Goal: Information Seeking & Learning: Learn about a topic

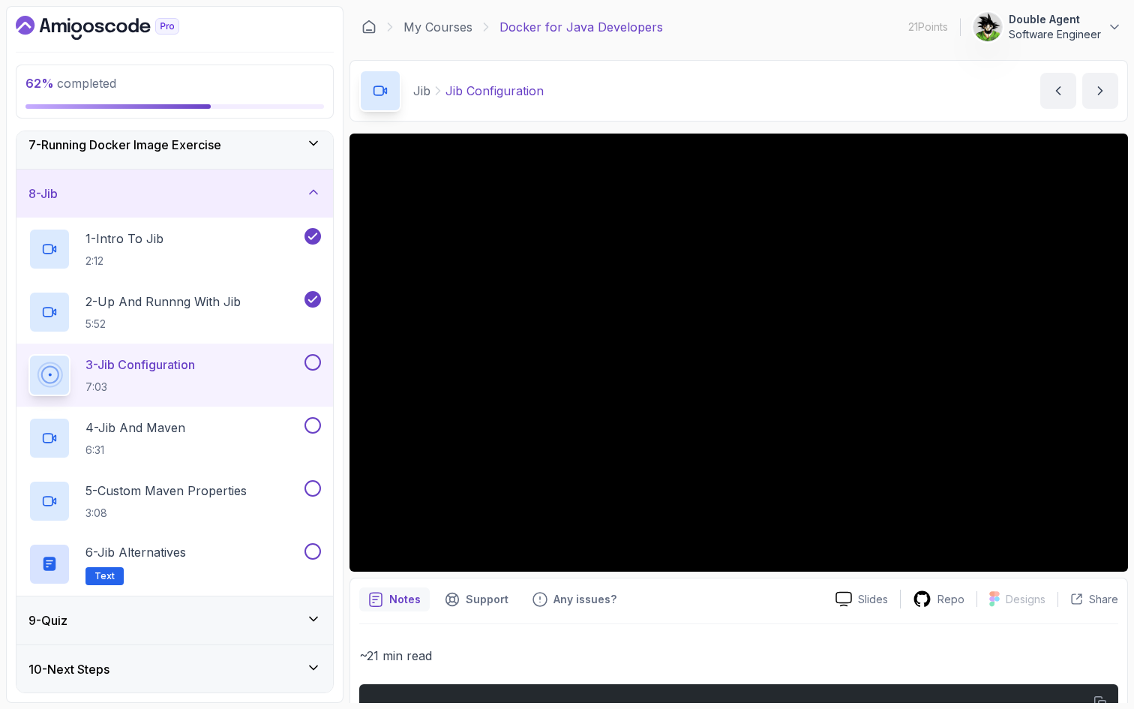
scroll to position [385, 0]
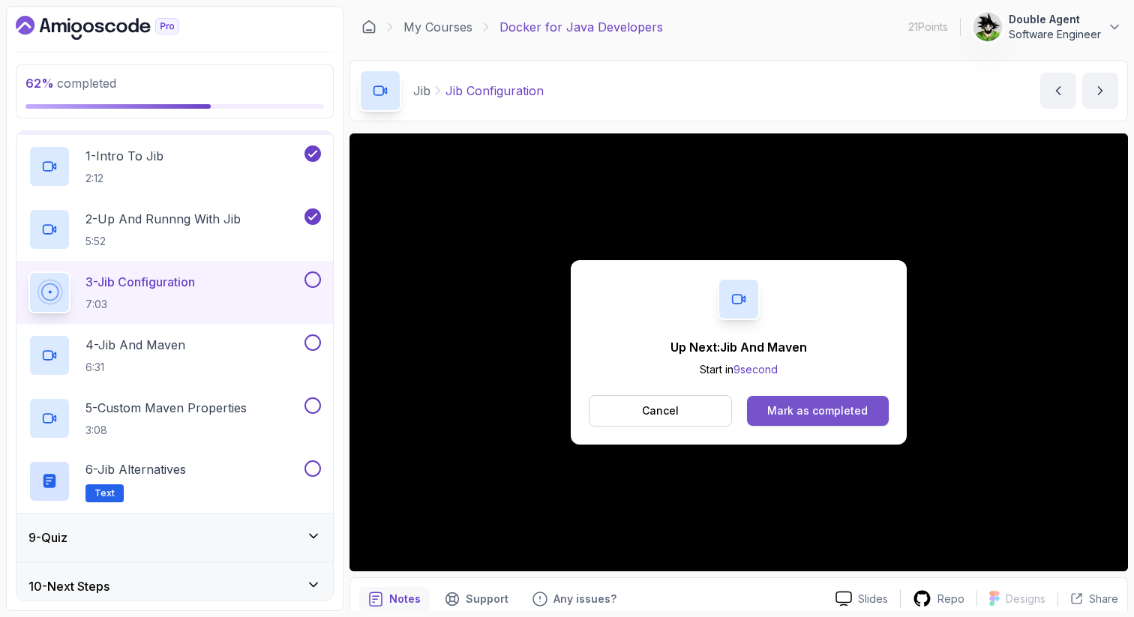
click at [849, 415] on div "Mark as completed" at bounding box center [817, 410] width 100 height 15
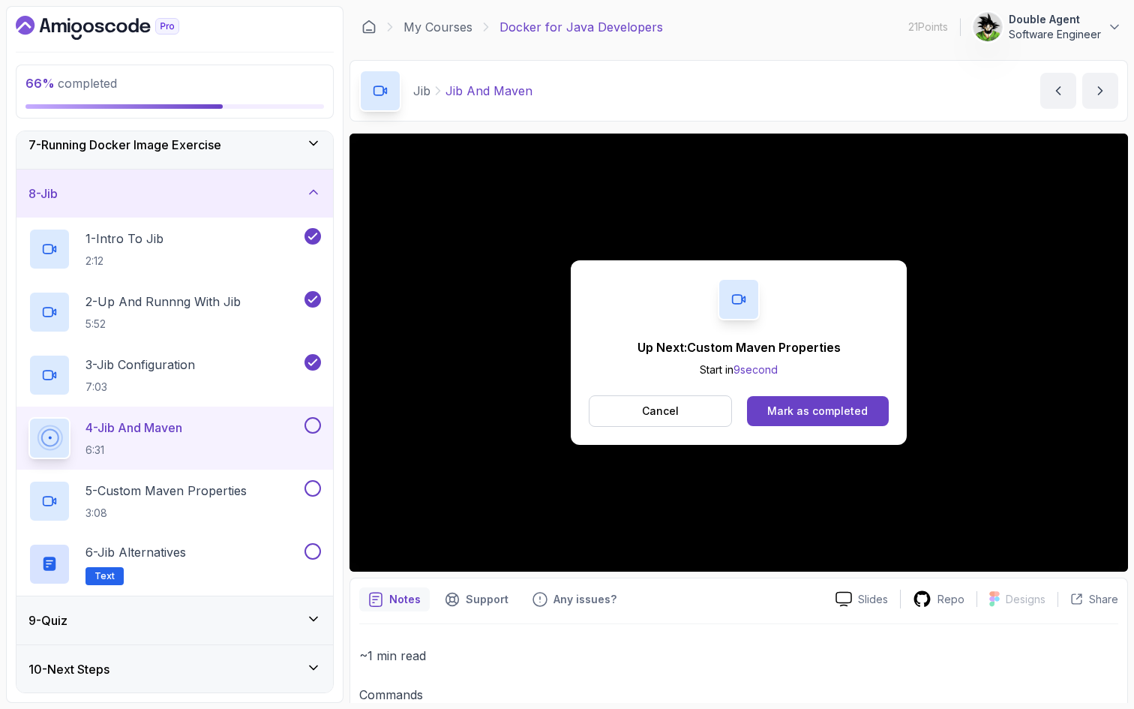
scroll to position [385, 0]
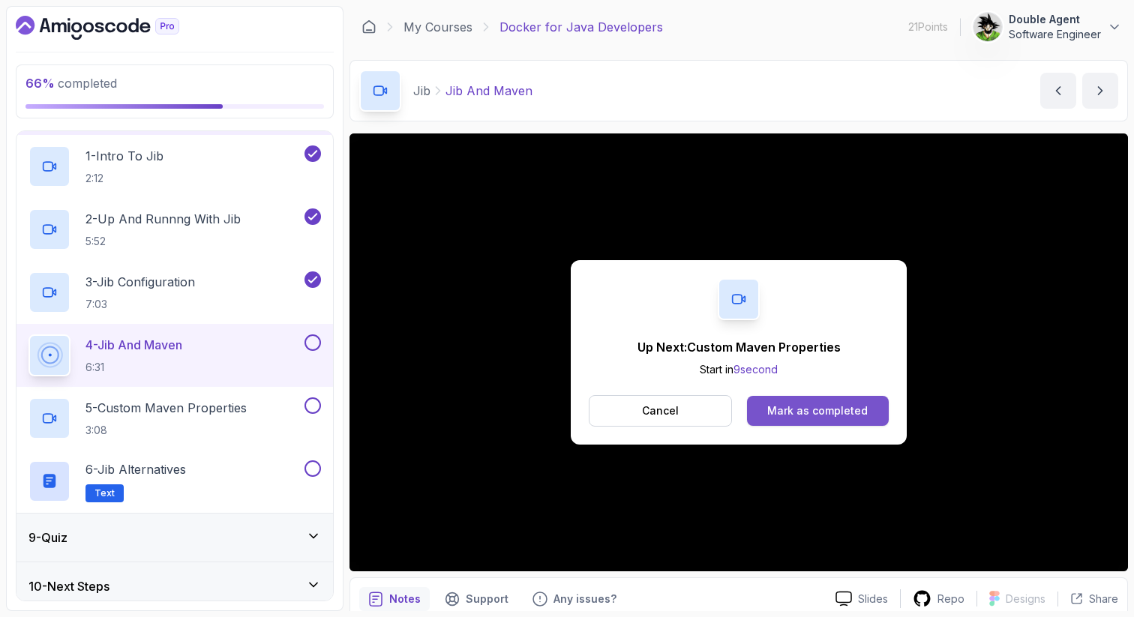
click at [779, 412] on div "Mark as completed" at bounding box center [817, 410] width 100 height 15
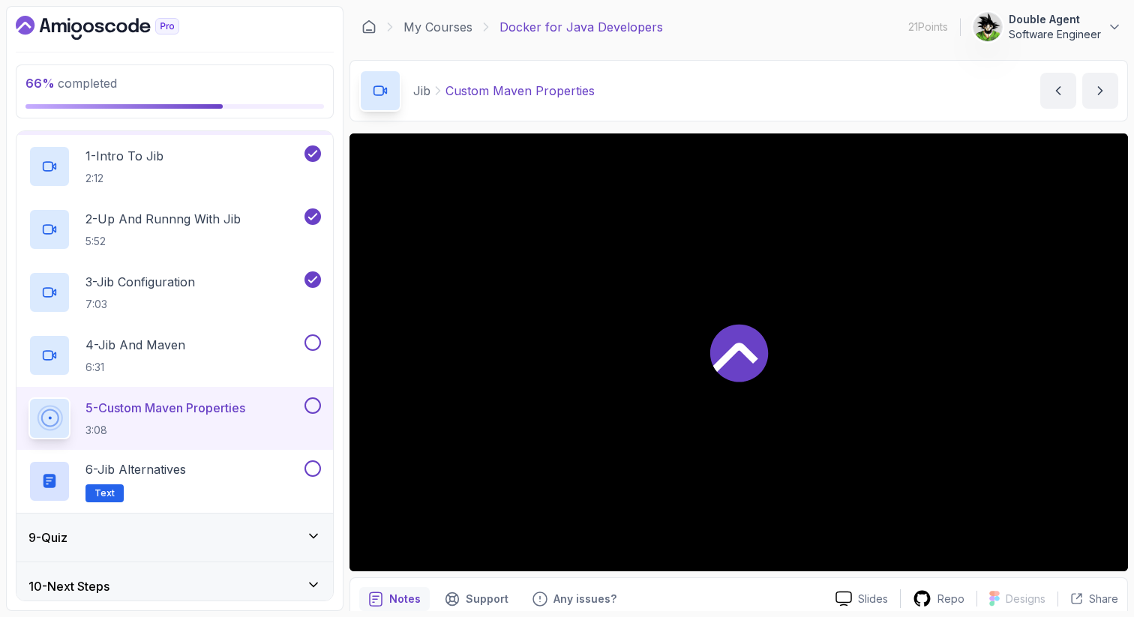
click at [751, 356] on icon at bounding box center [735, 357] width 45 height 29
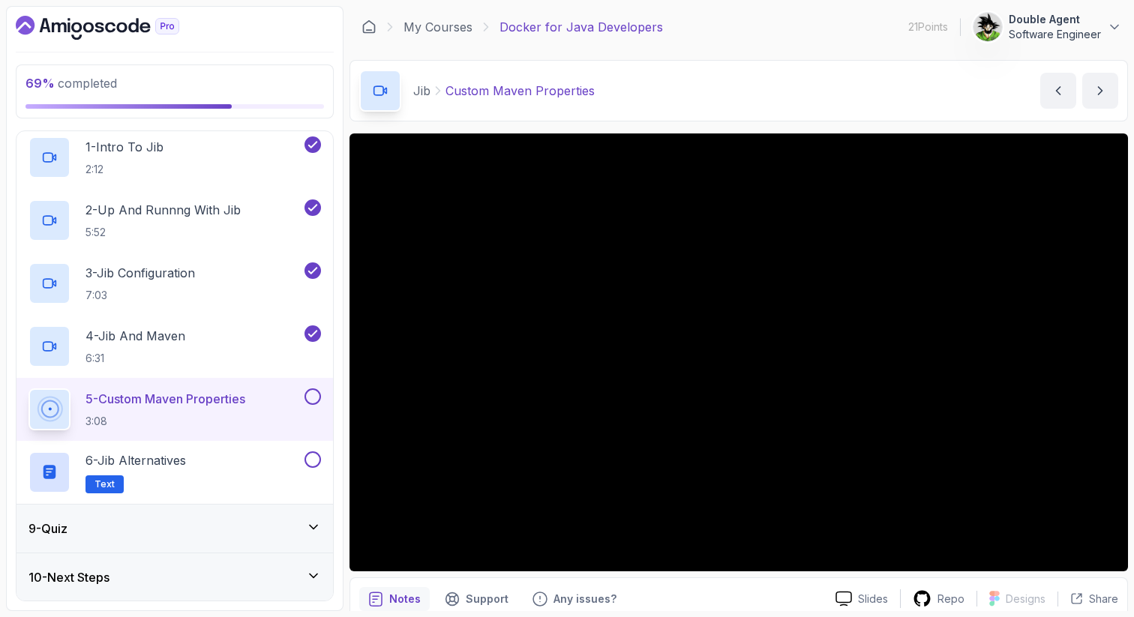
click at [324, 525] on div "9 - Quiz" at bounding box center [174, 529] width 316 height 48
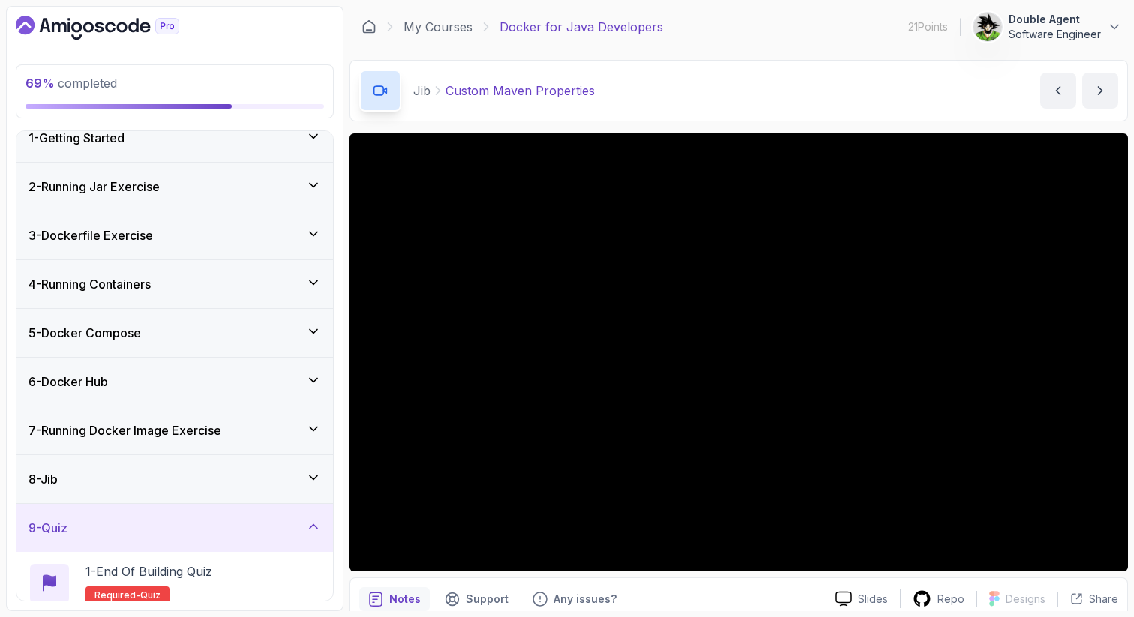
scroll to position [80, 0]
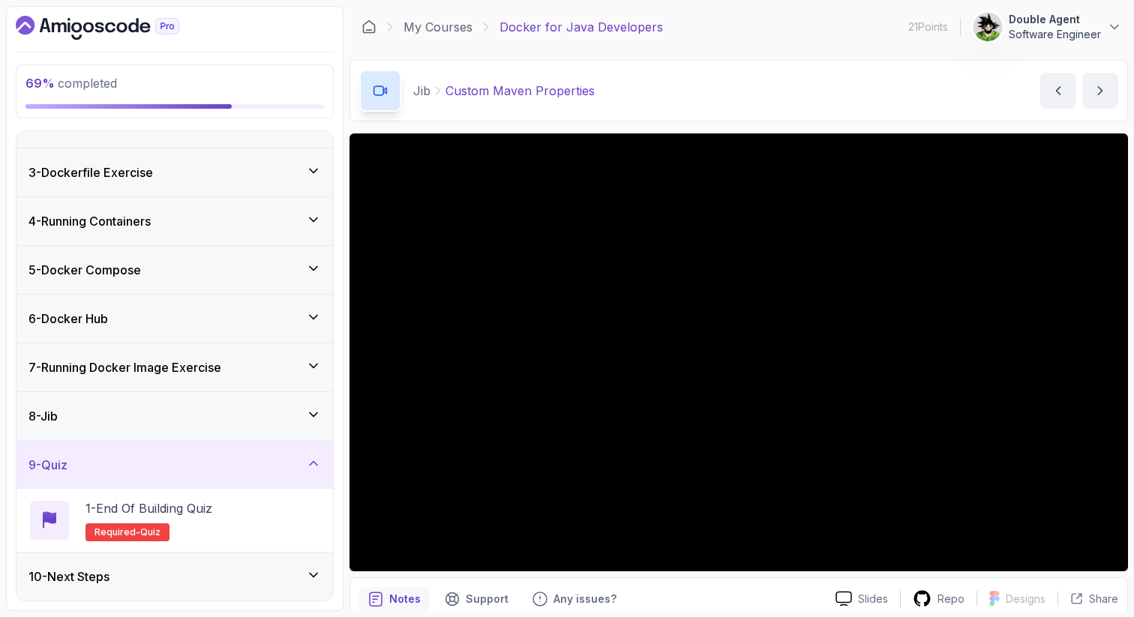
click at [307, 577] on icon at bounding box center [313, 575] width 15 height 15
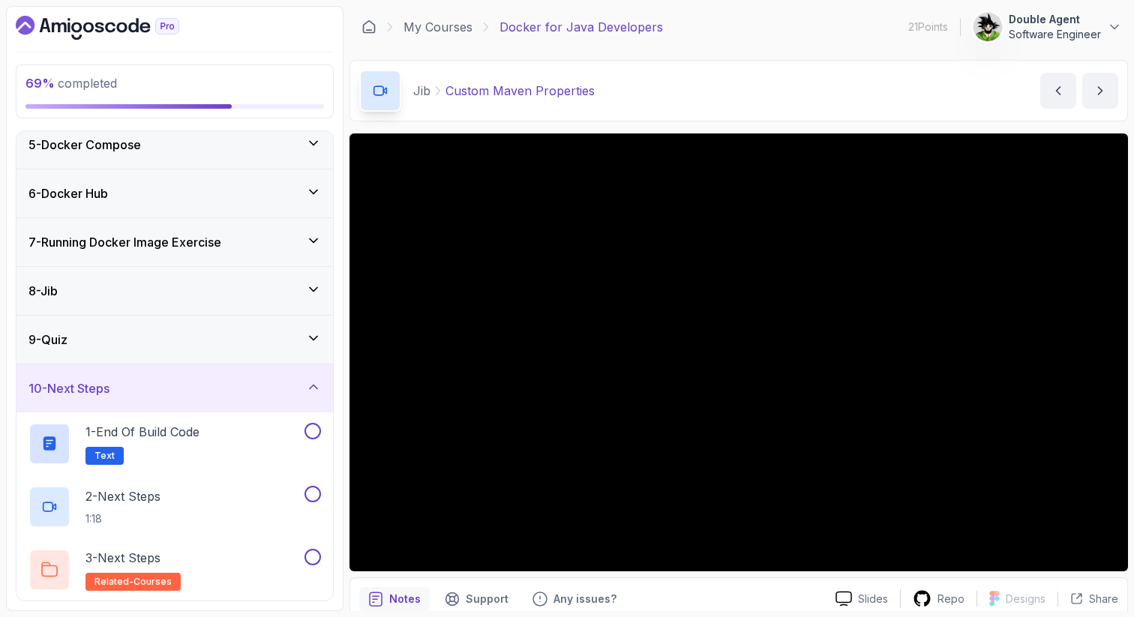
scroll to position [205, 0]
click at [316, 289] on icon at bounding box center [313, 289] width 15 height 15
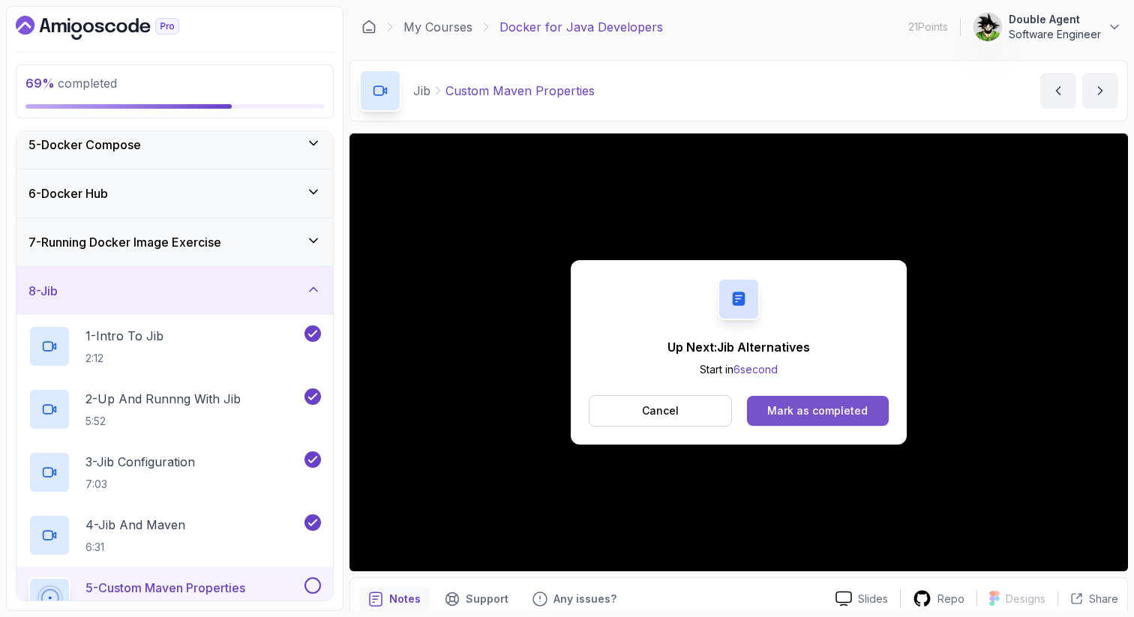
click at [843, 412] on div "Mark as completed" at bounding box center [817, 410] width 100 height 15
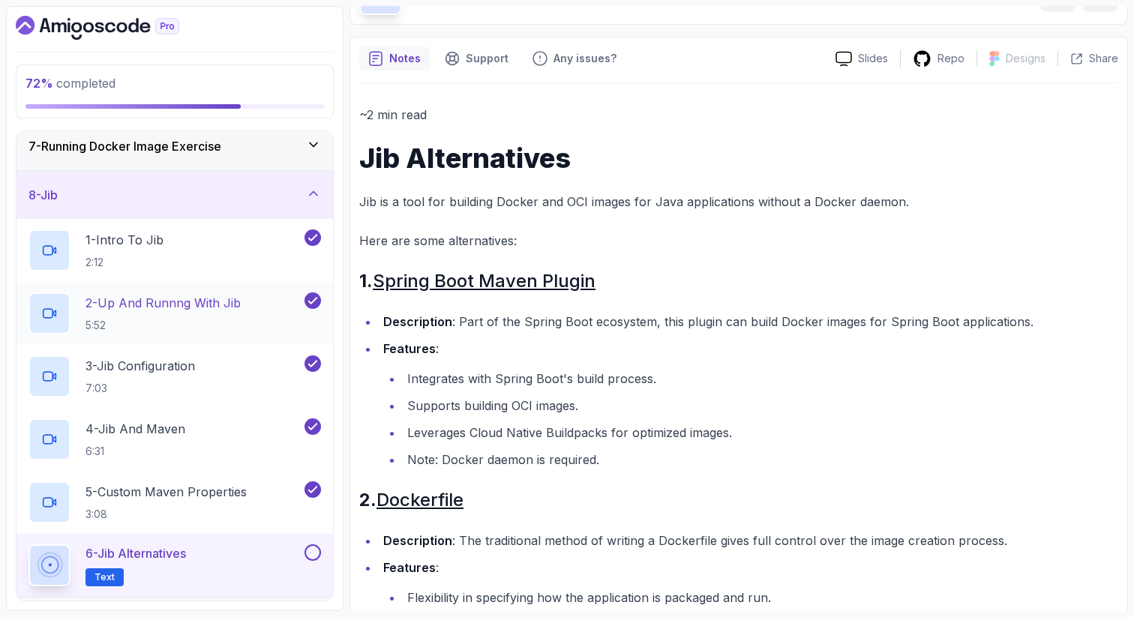
scroll to position [394, 0]
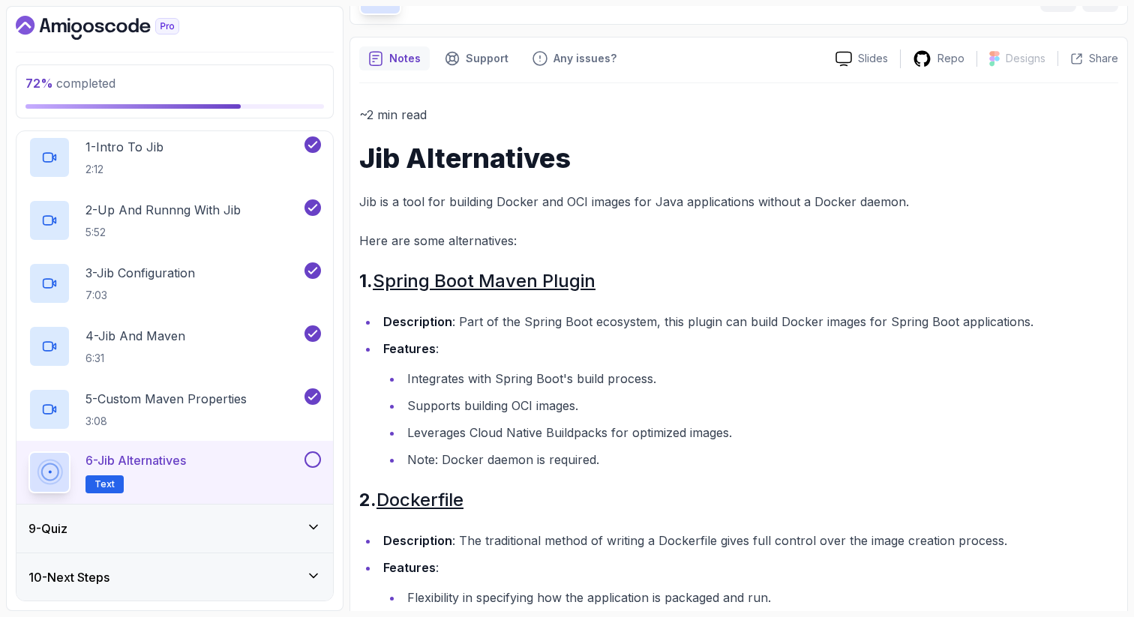
click at [159, 533] on div "9 - Quiz" at bounding box center [174, 529] width 292 height 18
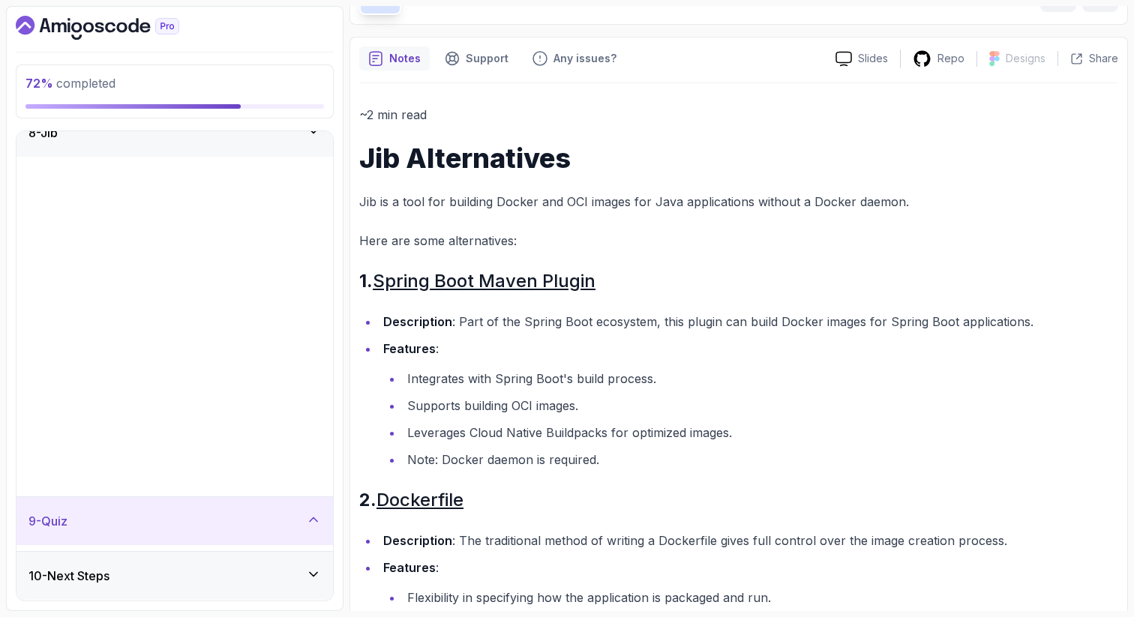
scroll to position [17, 0]
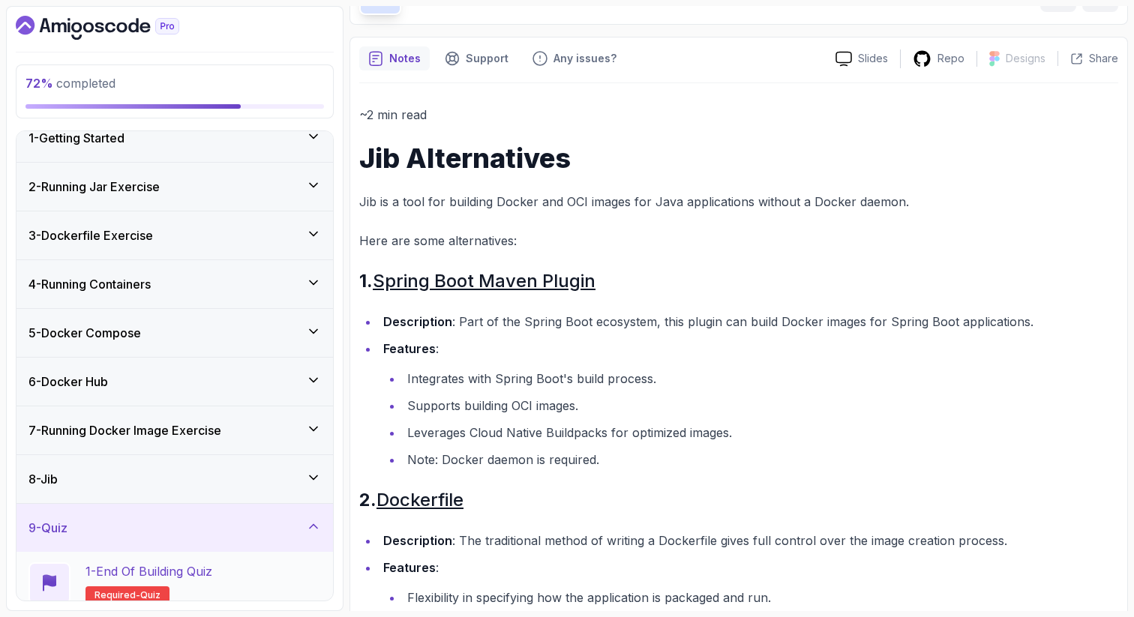
click at [136, 568] on p "1 - End Of Building Quiz" at bounding box center [148, 571] width 127 height 18
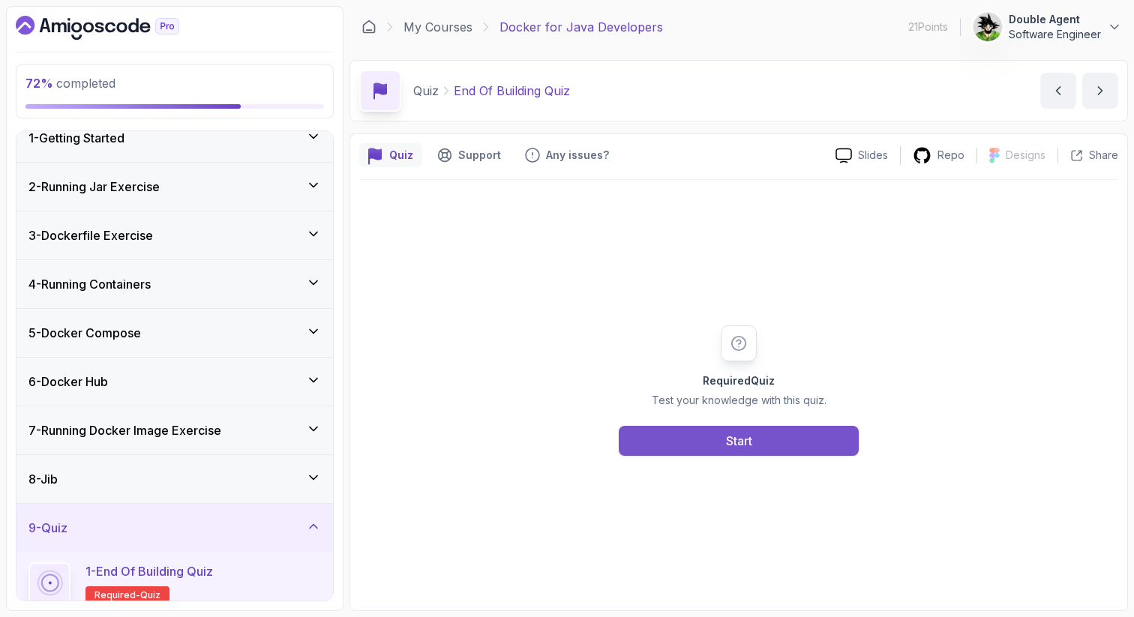
click at [743, 443] on div "Start" at bounding box center [739, 441] width 26 height 18
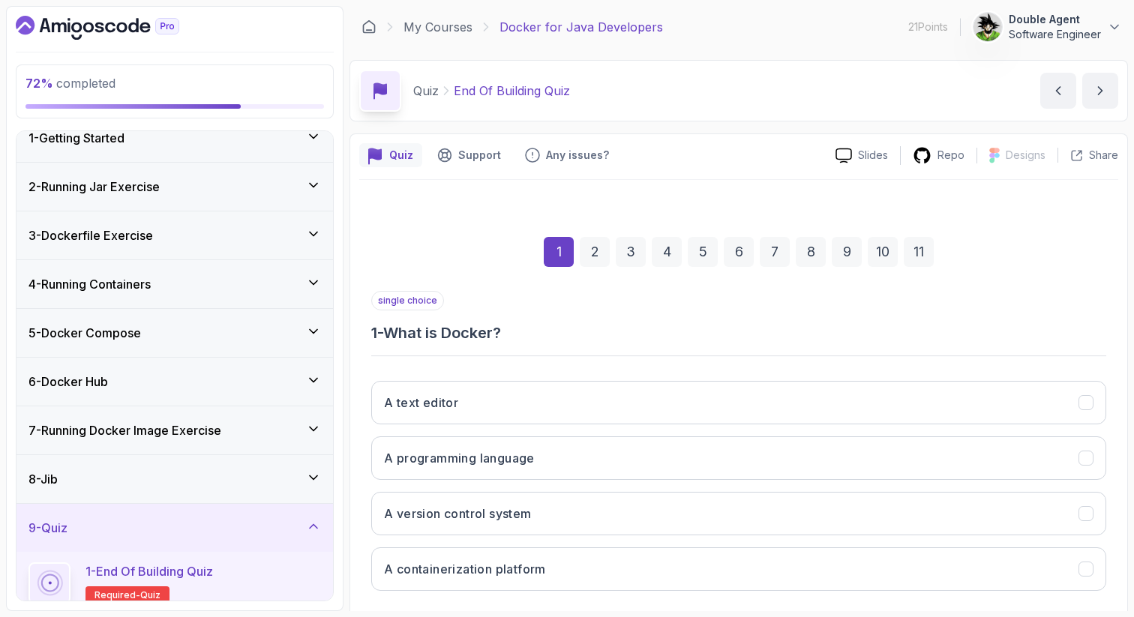
scroll to position [76, 0]
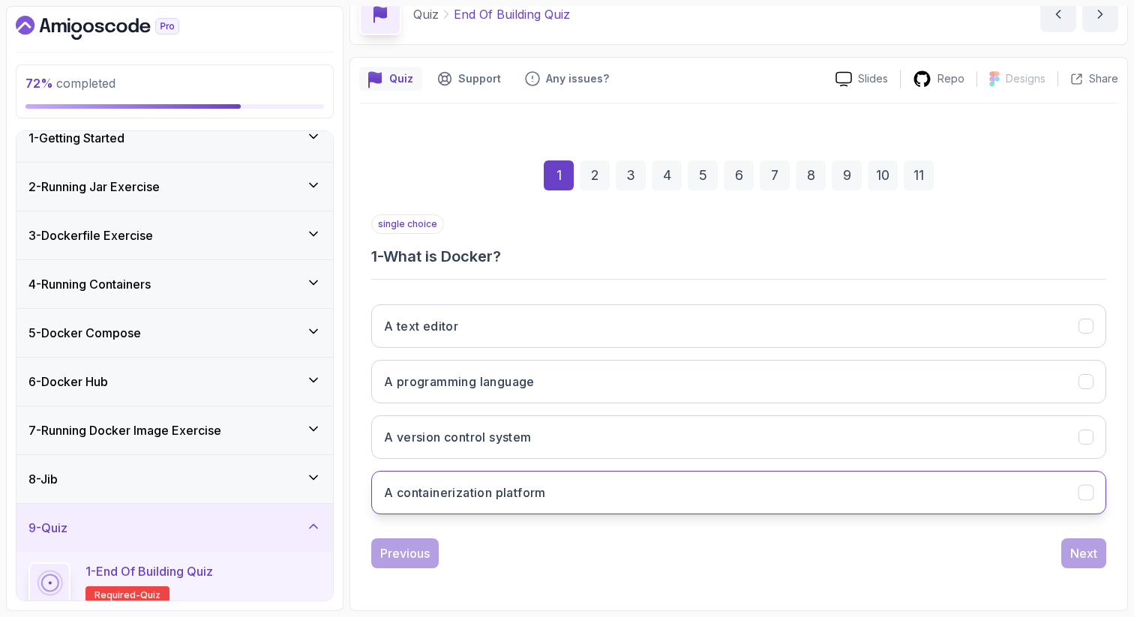
click at [719, 492] on button "A containerization platform" at bounding box center [738, 492] width 735 height 43
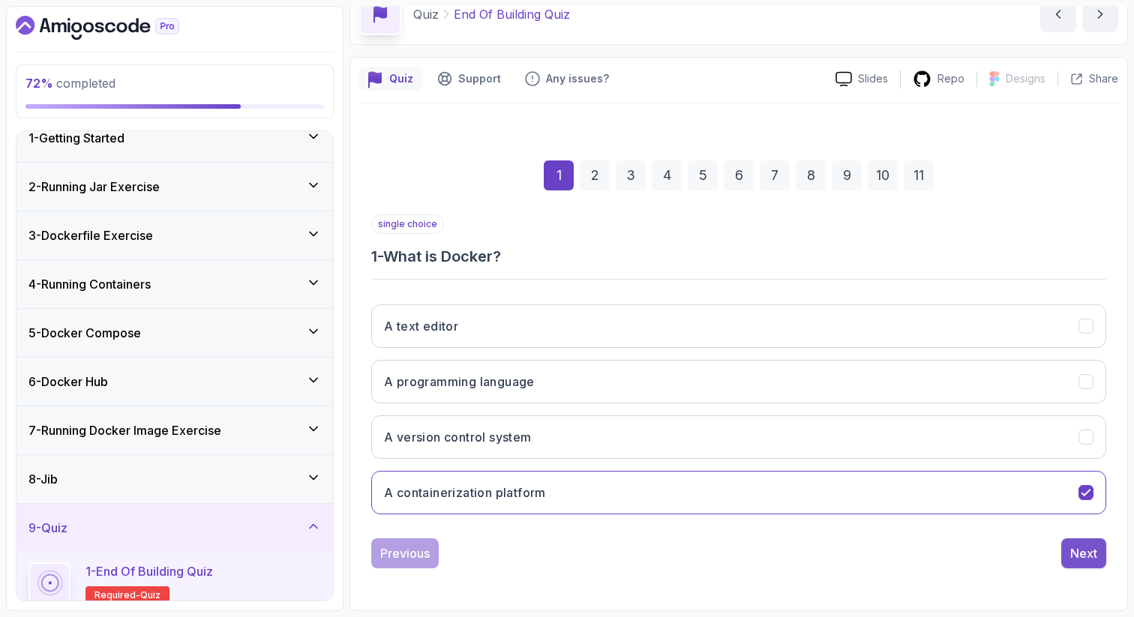
click at [1074, 547] on div "Next" at bounding box center [1083, 553] width 27 height 18
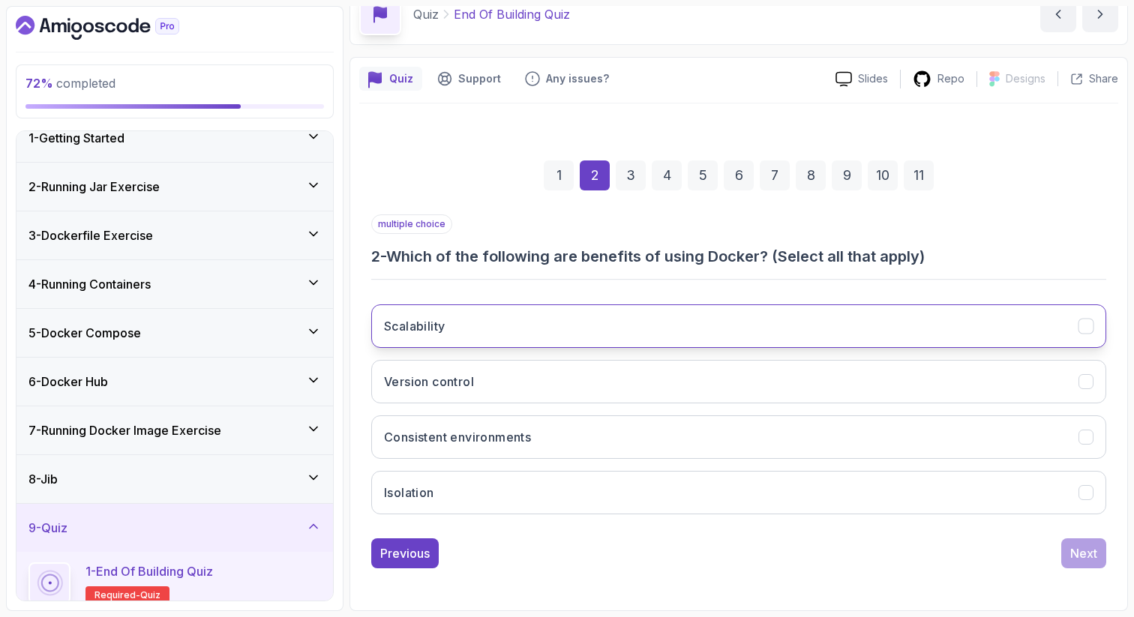
click at [1045, 324] on button "Scalability" at bounding box center [738, 325] width 735 height 43
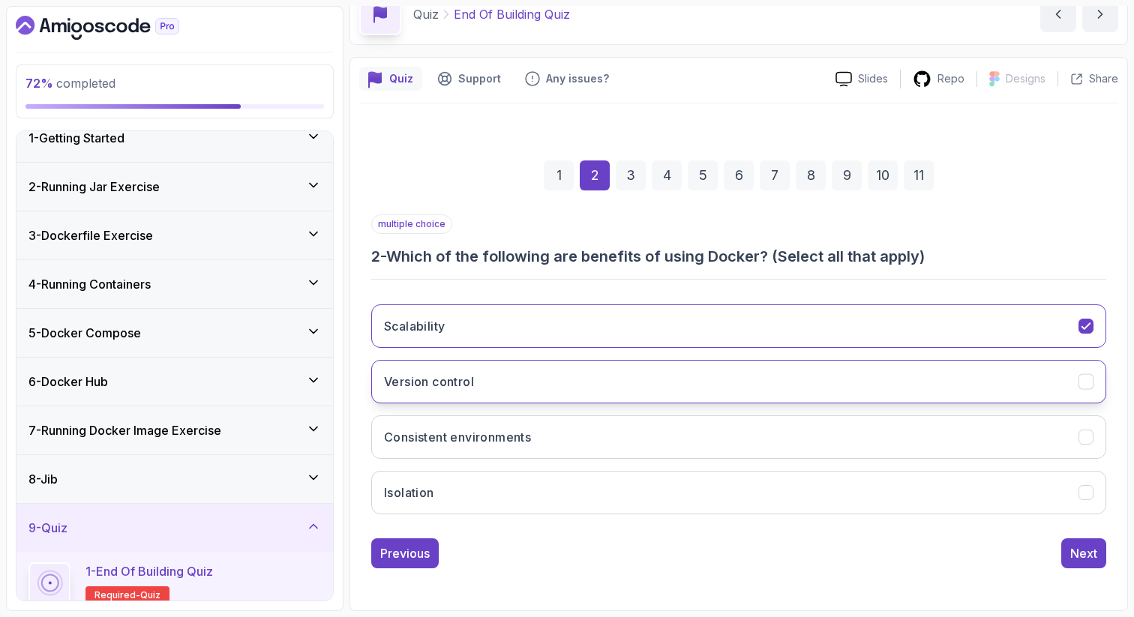
click at [1028, 375] on button "Version control" at bounding box center [738, 381] width 735 height 43
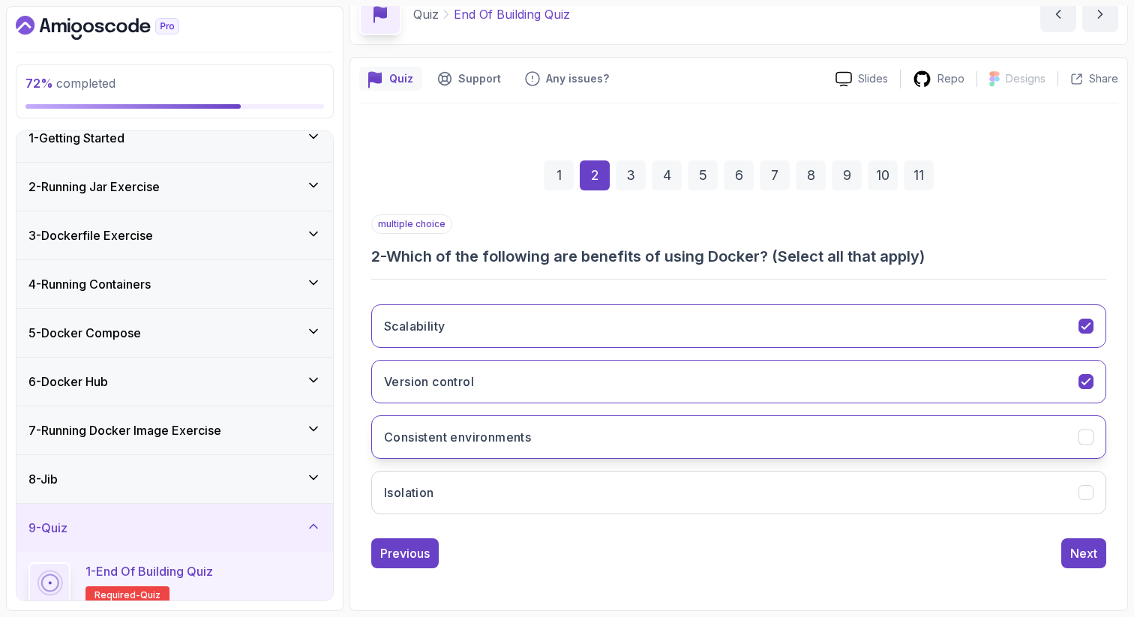
click at [1016, 429] on button "Consistent environments" at bounding box center [738, 436] width 735 height 43
click at [1002, 487] on button "Isolation" at bounding box center [738, 492] width 735 height 43
click at [1085, 545] on div "Next" at bounding box center [1083, 553] width 27 height 18
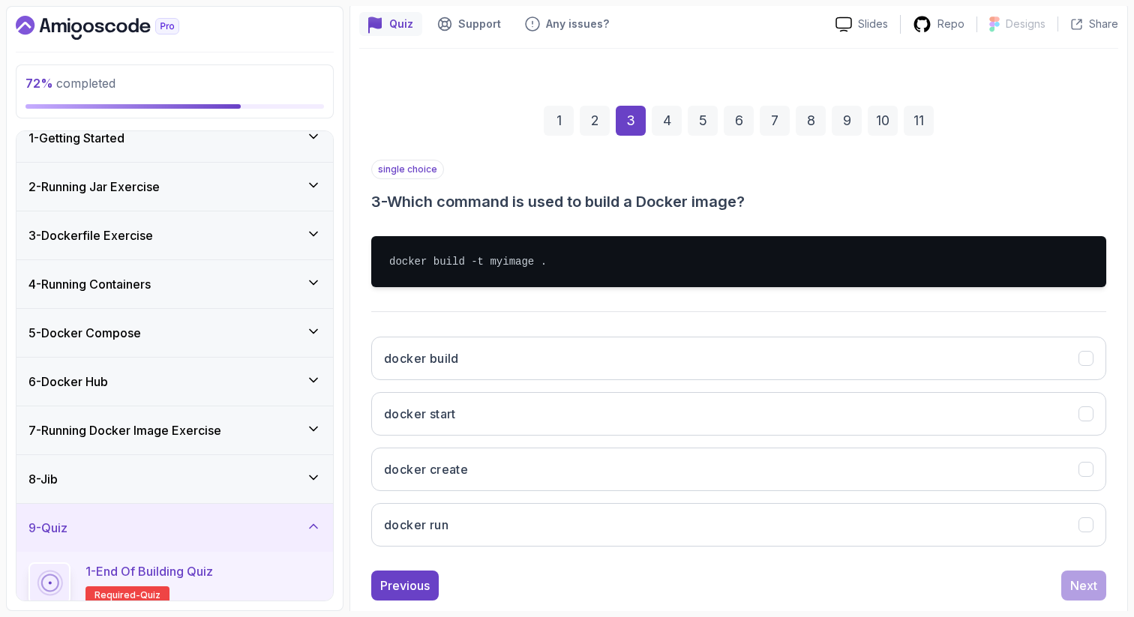
scroll to position [136, 0]
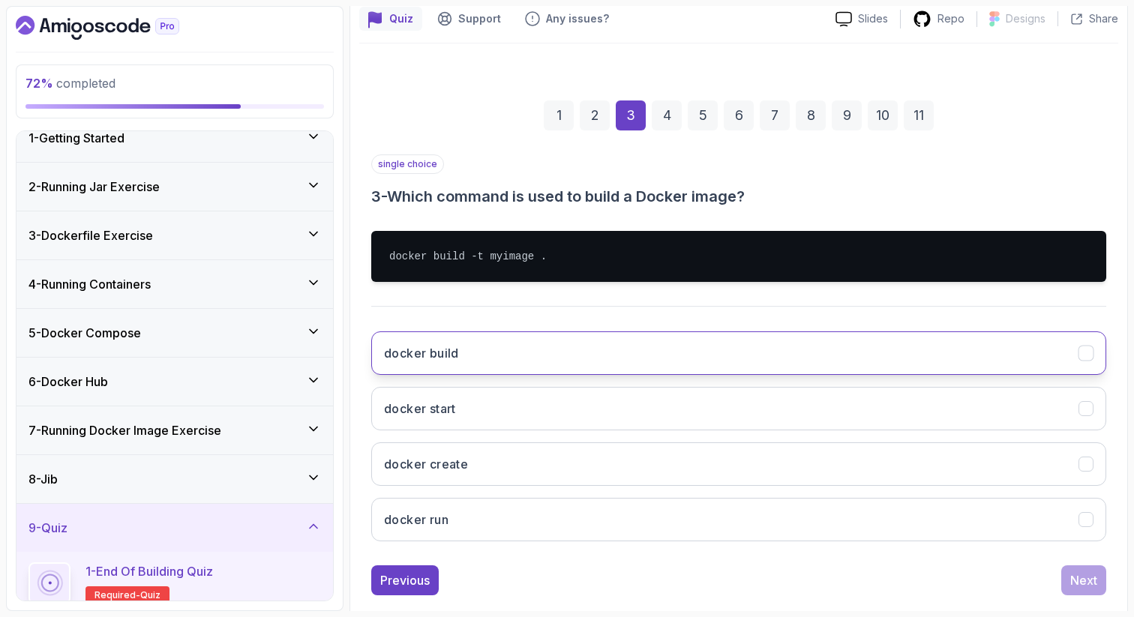
click at [1065, 367] on button "docker build" at bounding box center [738, 352] width 735 height 43
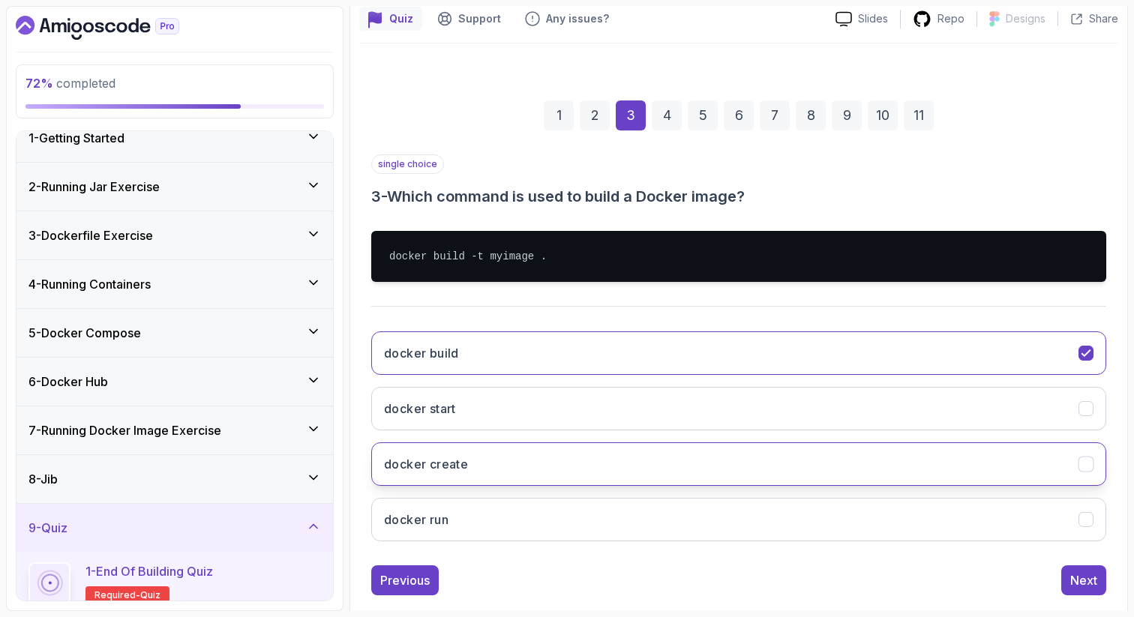
click at [1086, 481] on button "docker create" at bounding box center [738, 463] width 735 height 43
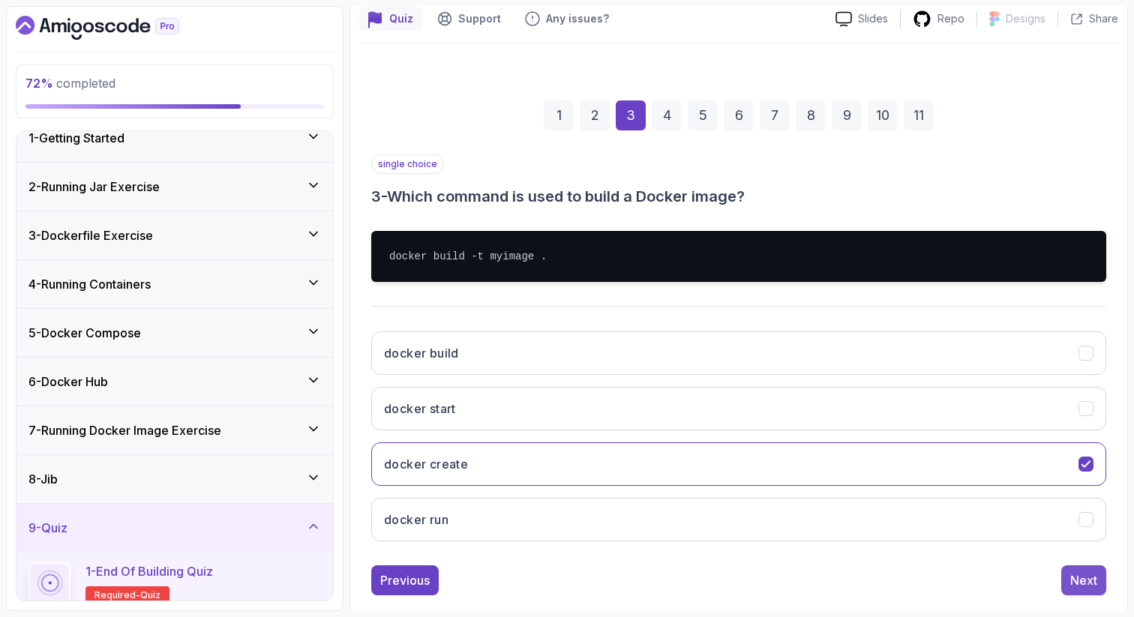
click at [1085, 581] on div "Next" at bounding box center [1083, 580] width 27 height 18
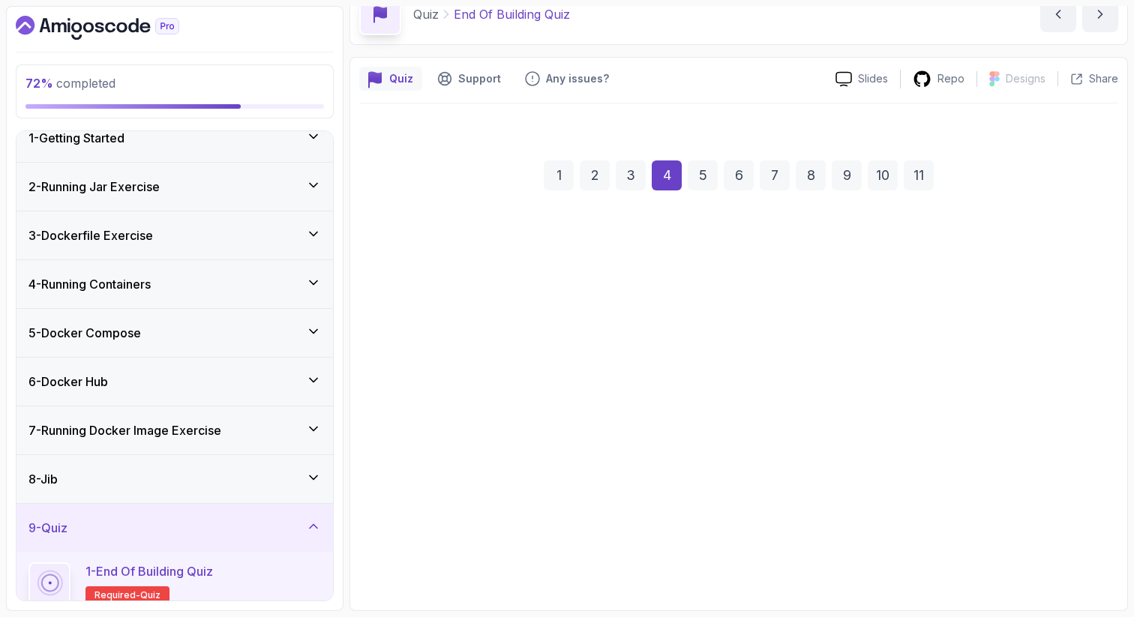
scroll to position [76, 0]
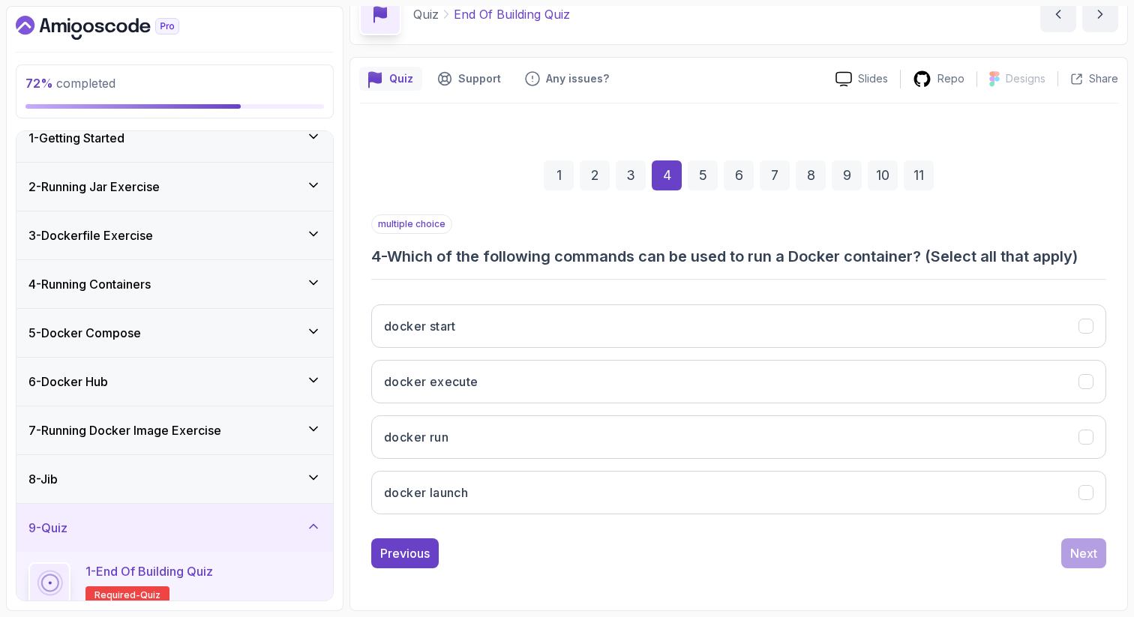
click at [1053, 292] on div "multiple choice 4 - Which of the following commands can be used to run a Docker…" at bounding box center [738, 370] width 735 height 312
click at [1047, 323] on button "docker start" at bounding box center [738, 325] width 735 height 43
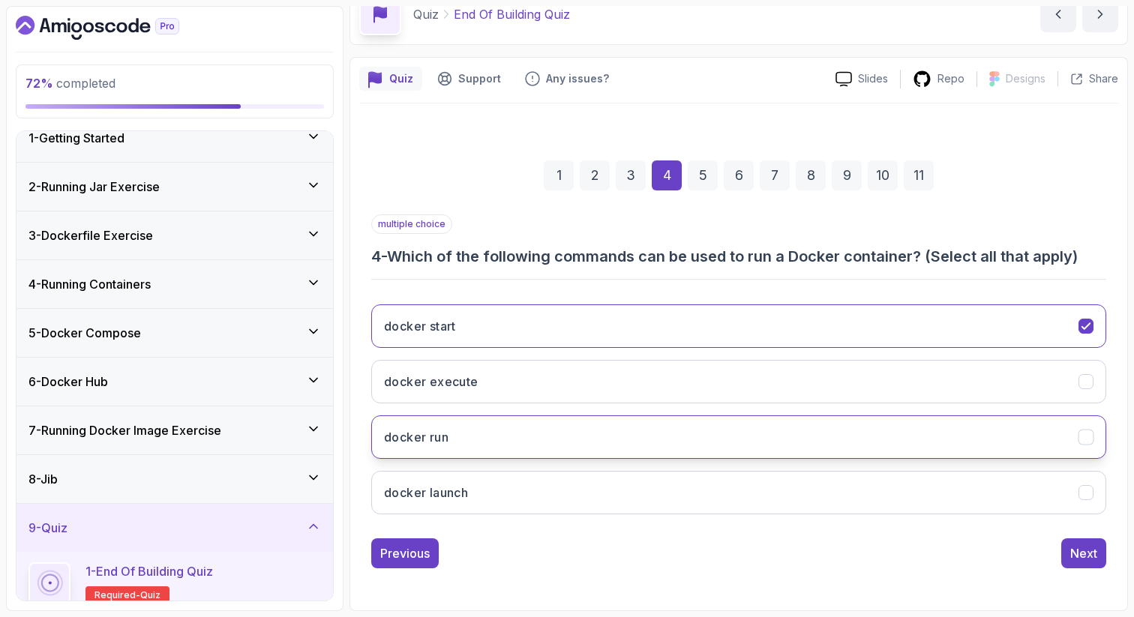
click at [1029, 421] on button "docker run" at bounding box center [738, 436] width 735 height 43
click at [1092, 547] on div "Next" at bounding box center [1083, 553] width 27 height 18
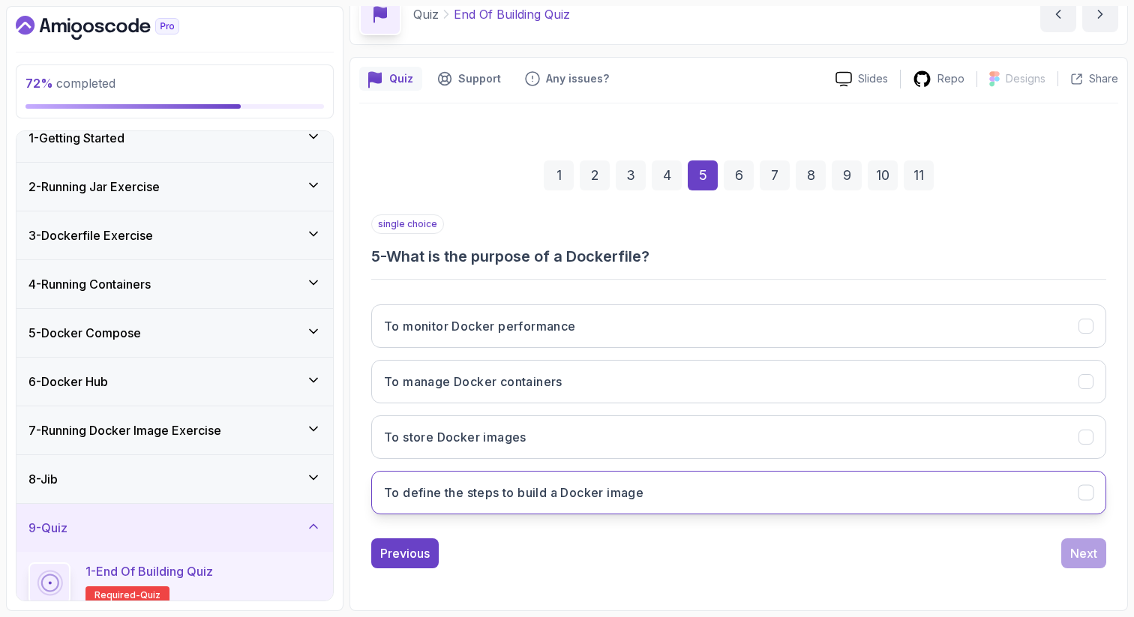
click at [1003, 478] on button "To define the steps to build a Docker image" at bounding box center [738, 492] width 735 height 43
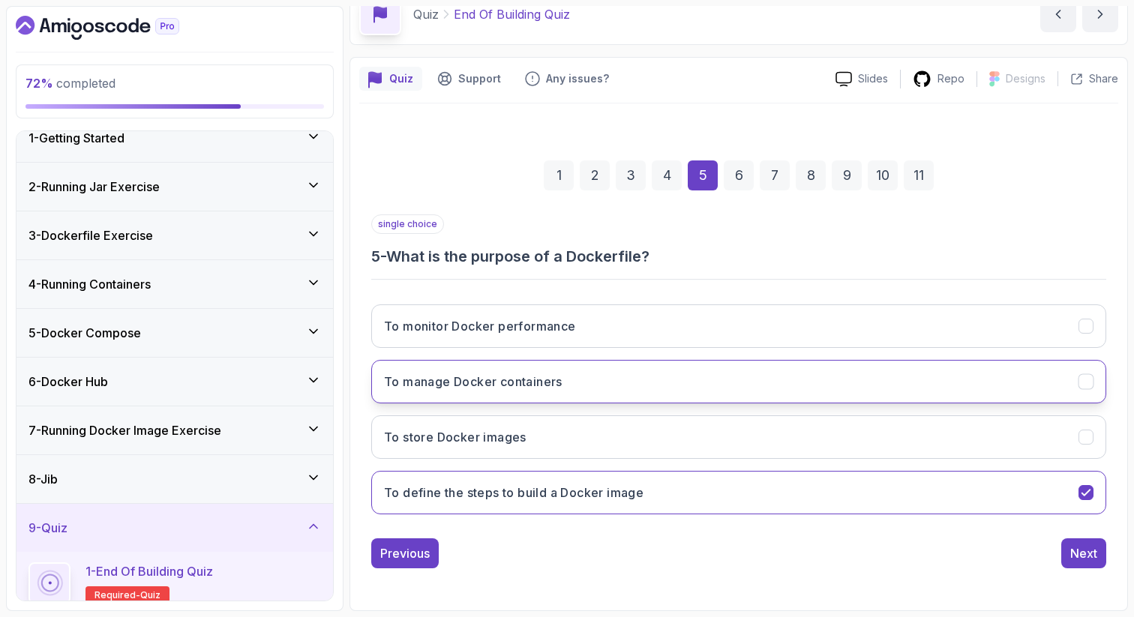
click at [1002, 402] on button "To manage Docker containers" at bounding box center [738, 381] width 735 height 43
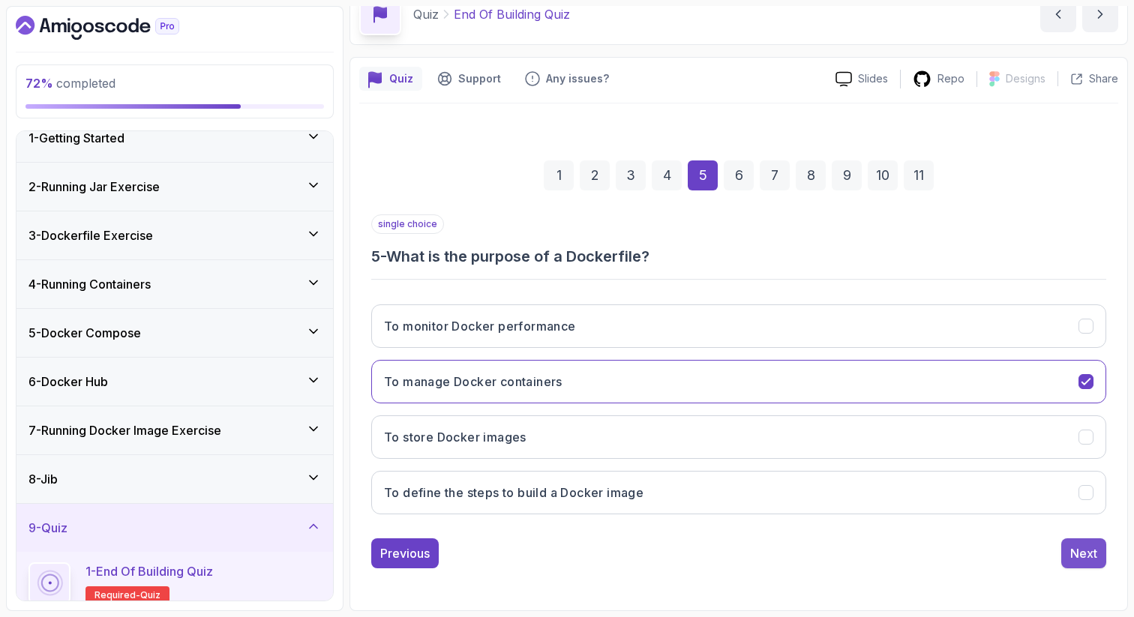
click at [1077, 546] on div "Next" at bounding box center [1083, 553] width 27 height 18
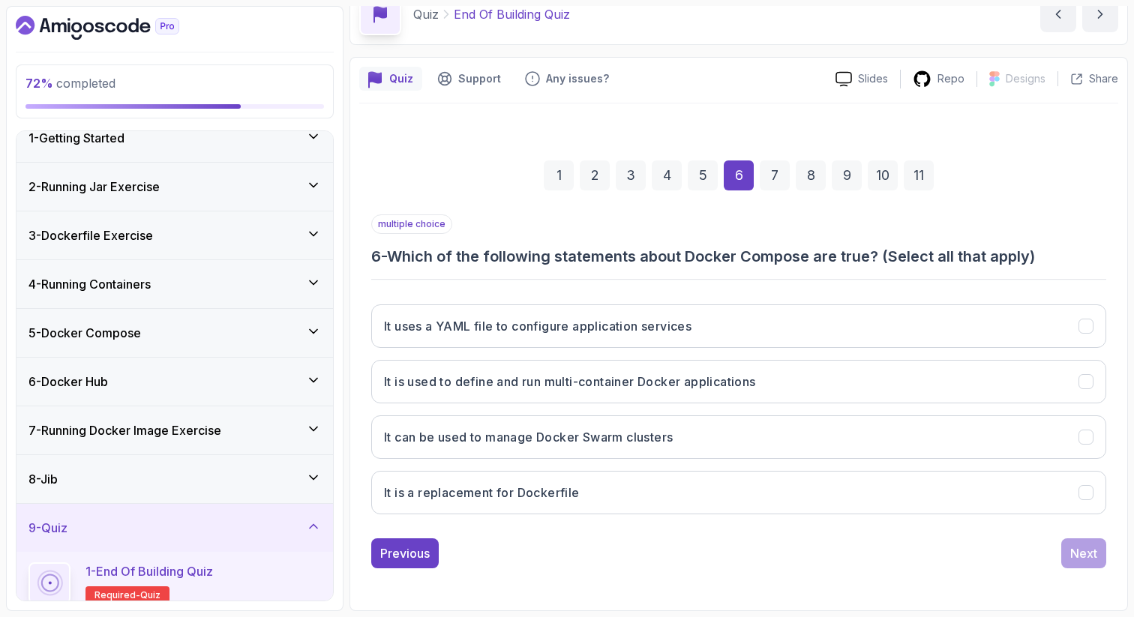
scroll to position [80, 0]
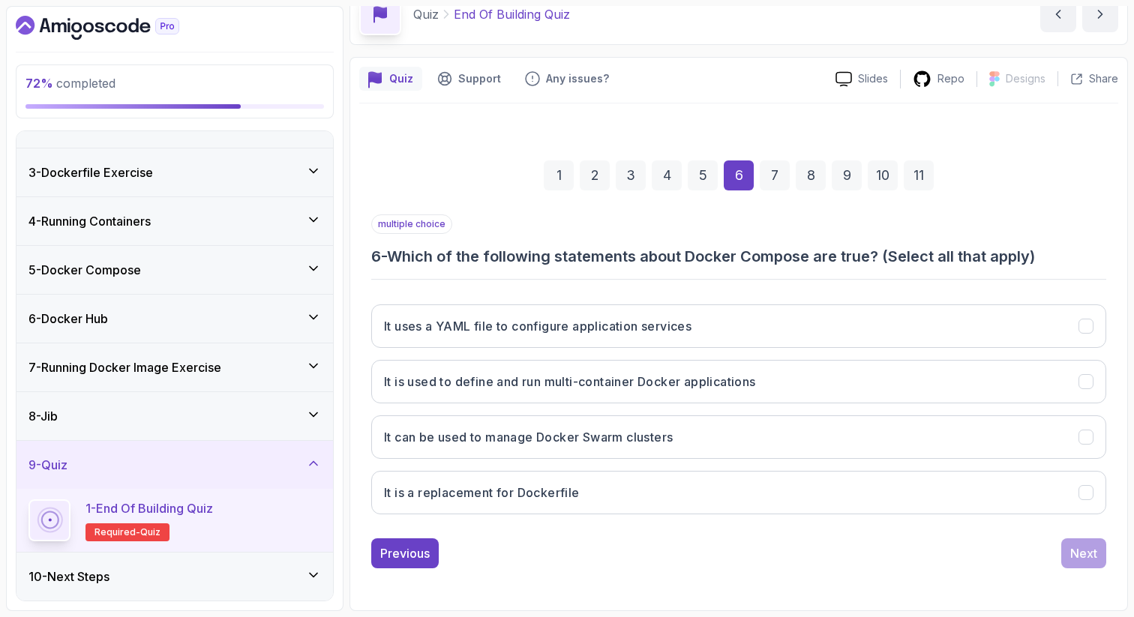
click at [107, 576] on h3 "10 - Next Steps" at bounding box center [68, 577] width 81 height 18
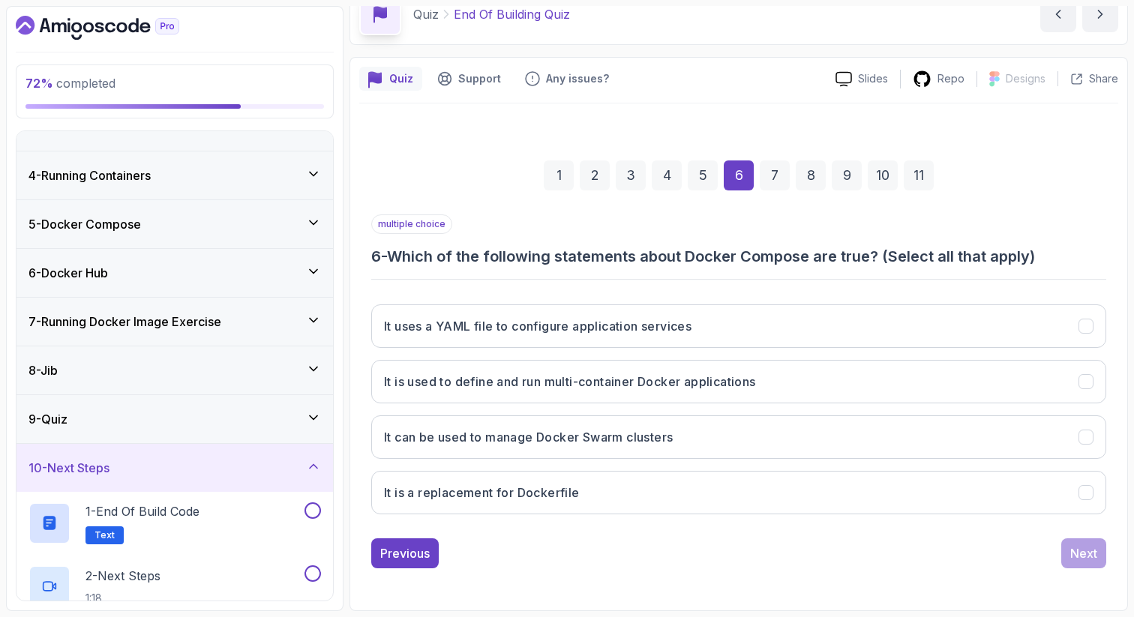
scroll to position [130, 0]
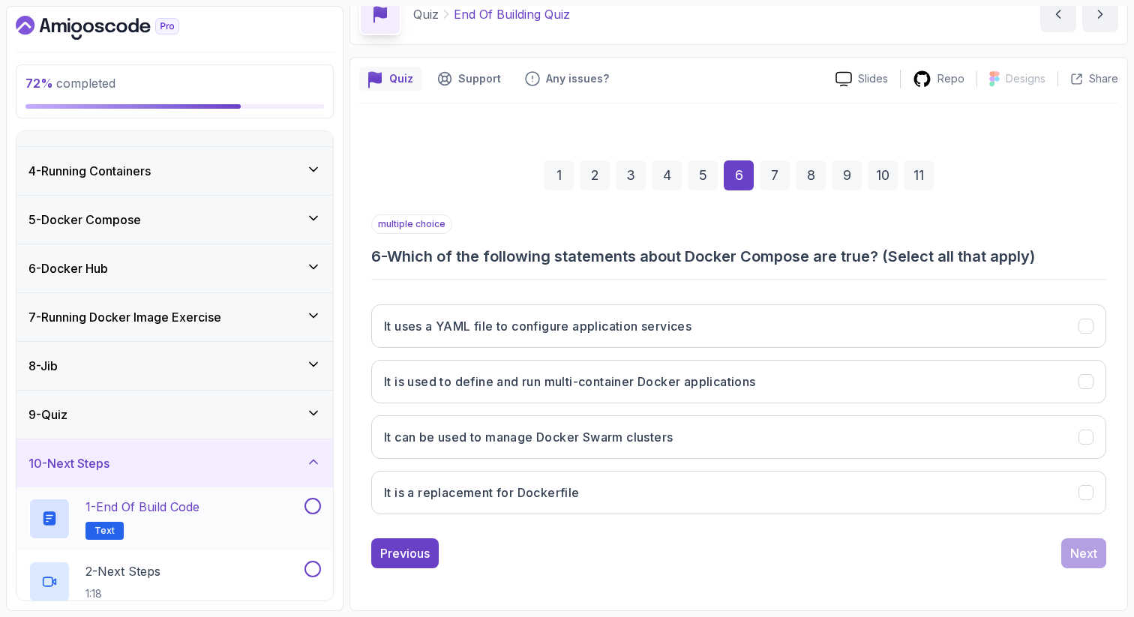
click at [155, 517] on h2 "1 - End of build code Text" at bounding box center [142, 519] width 114 height 42
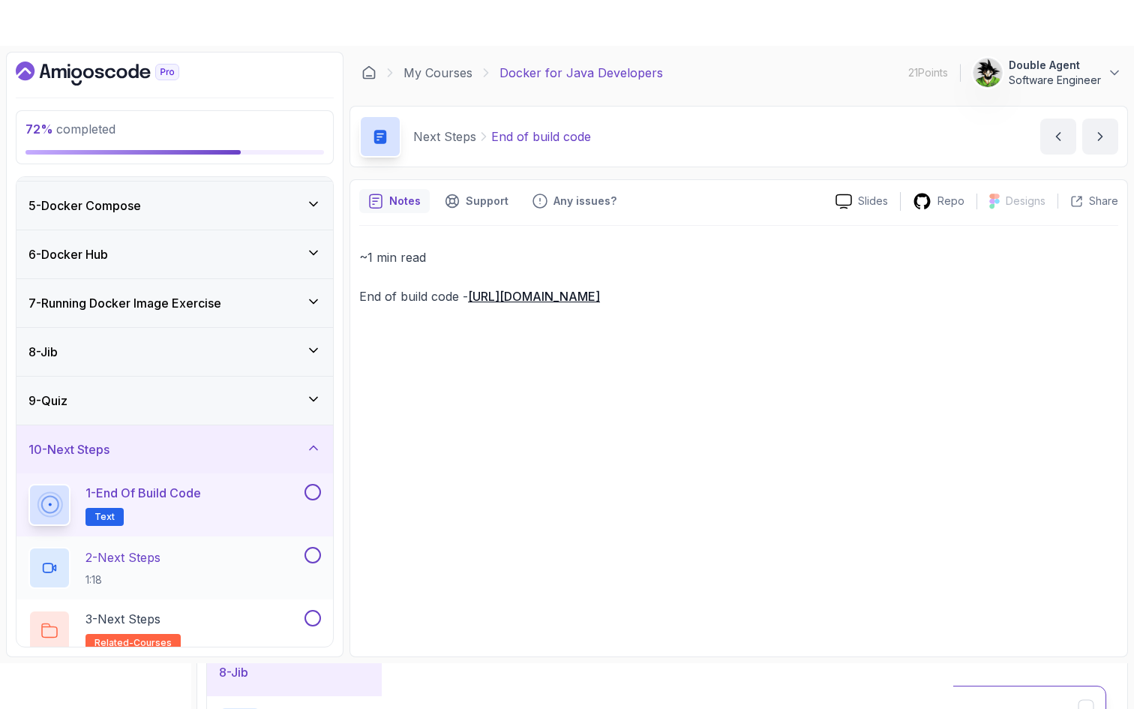
scroll to position [198, 0]
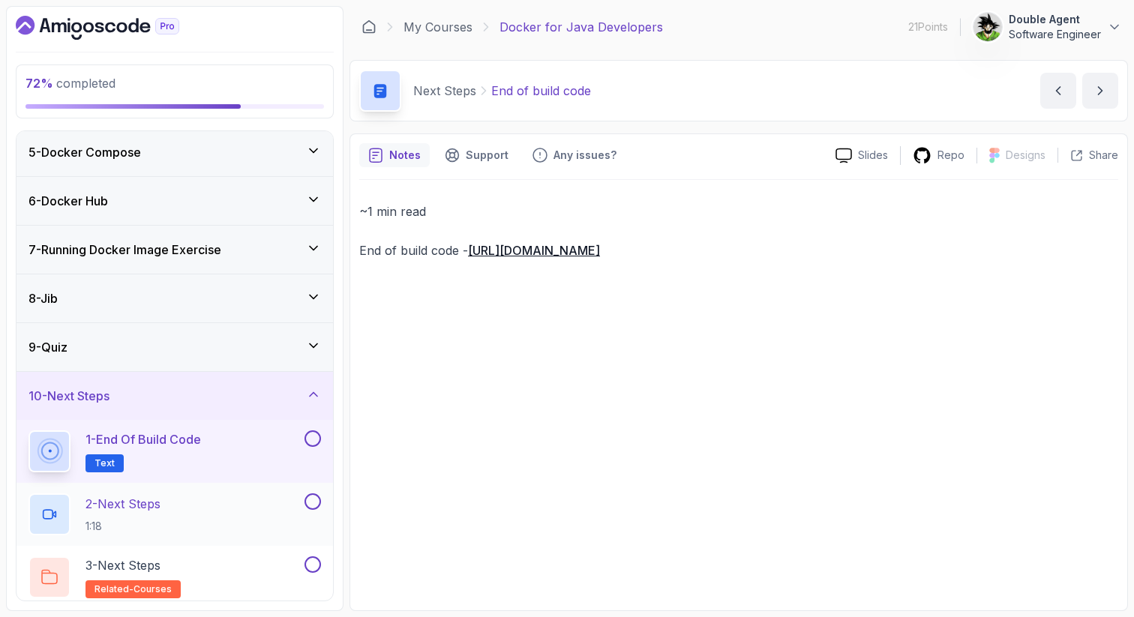
click at [153, 513] on h2 "2 - Next Steps 1:18" at bounding box center [122, 514] width 75 height 39
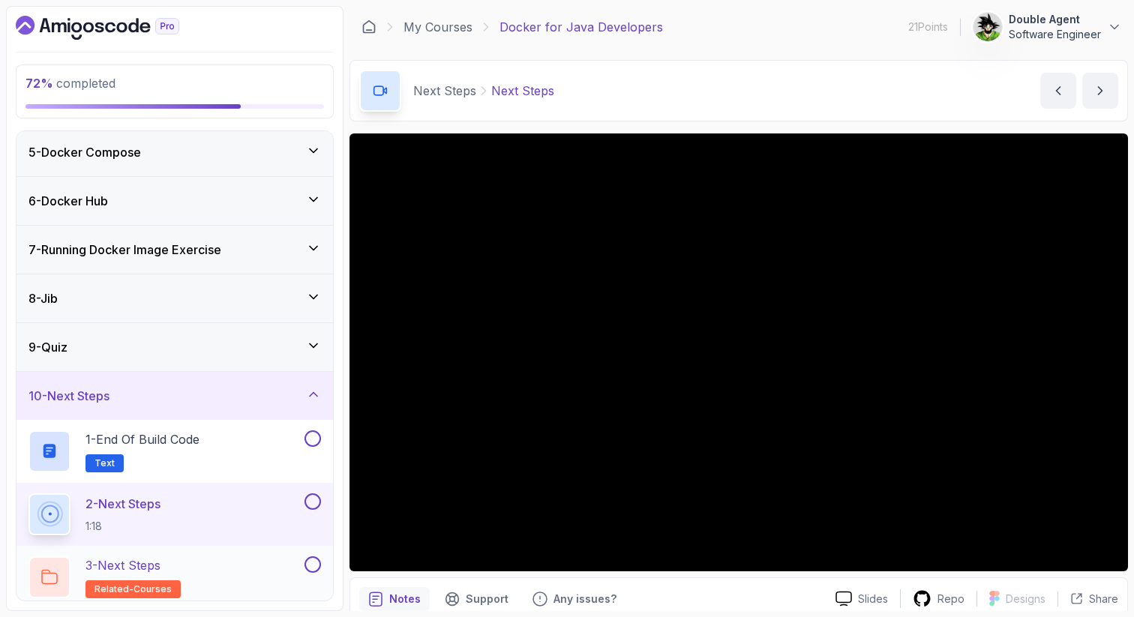
scroll to position [205, 0]
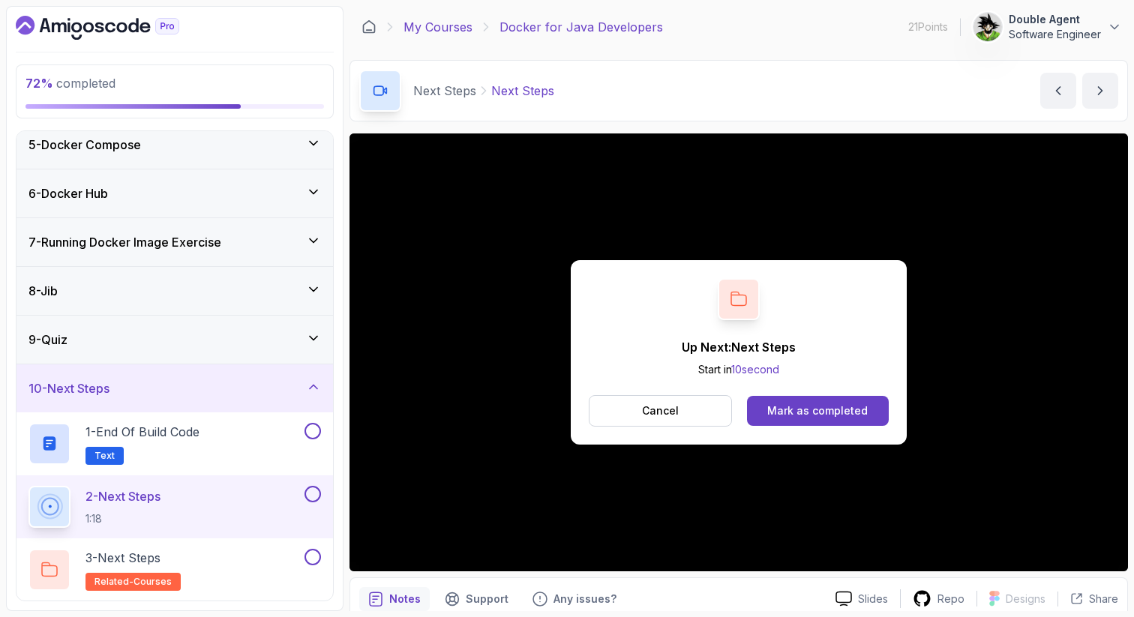
click at [455, 26] on link "My Courses" at bounding box center [437, 27] width 69 height 18
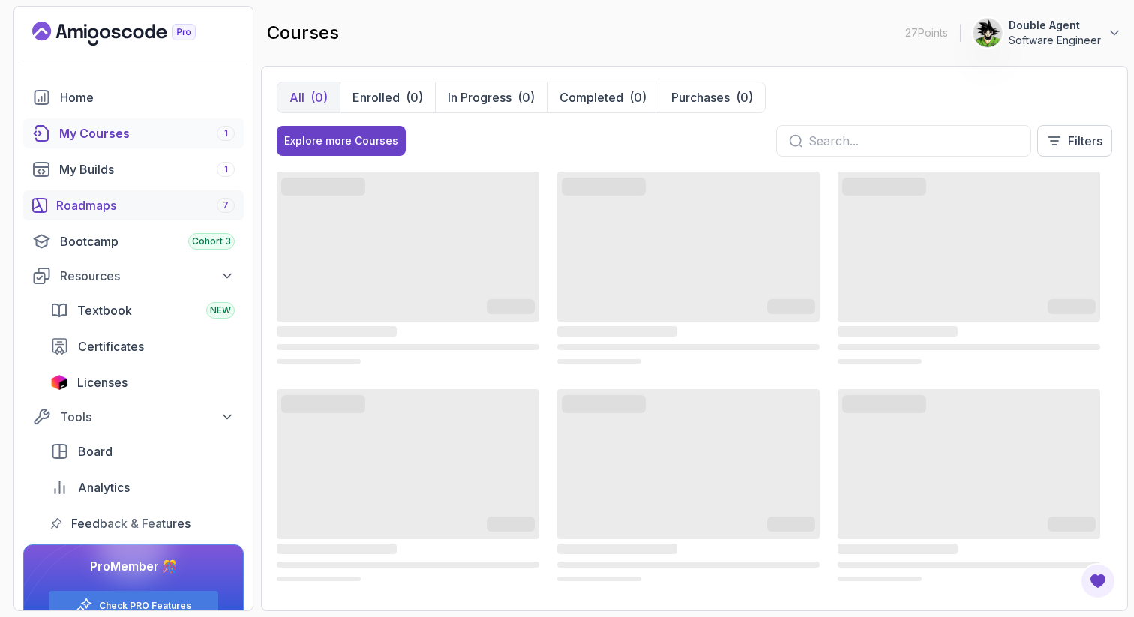
click at [166, 207] on div "Roadmaps 7" at bounding box center [145, 205] width 178 height 18
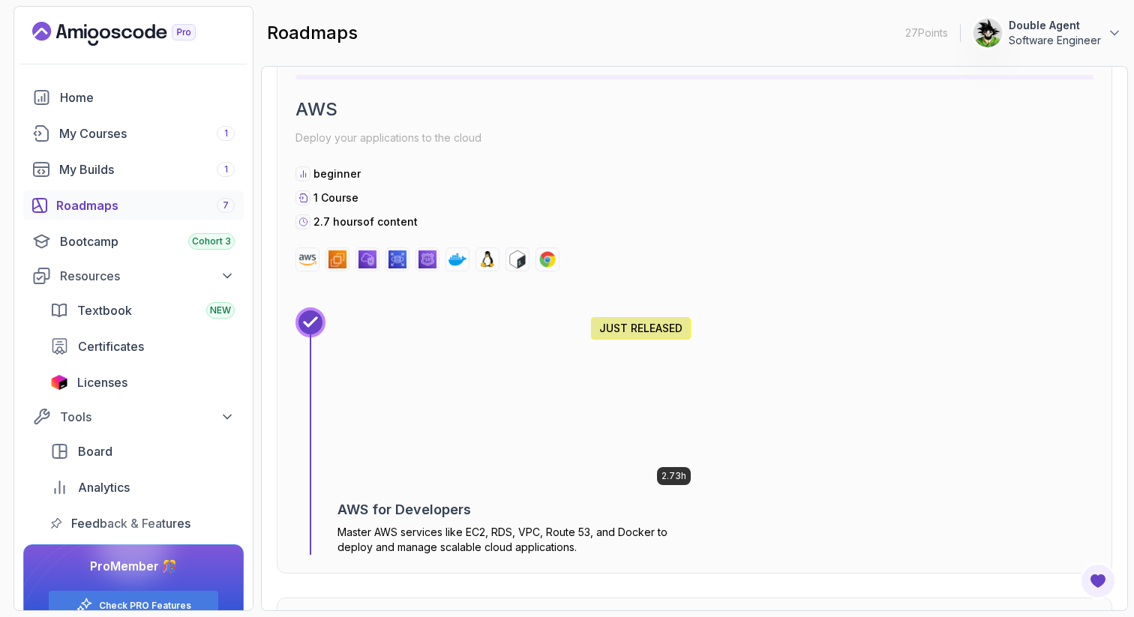
scroll to position [2767, 0]
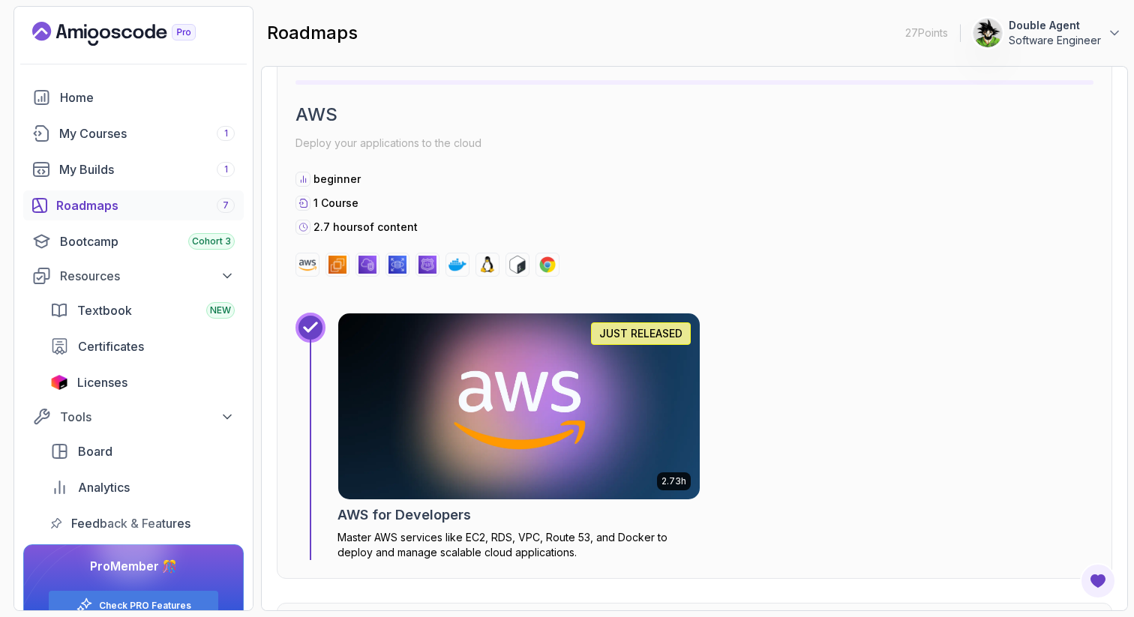
click at [524, 410] on img at bounding box center [518, 406] width 379 height 195
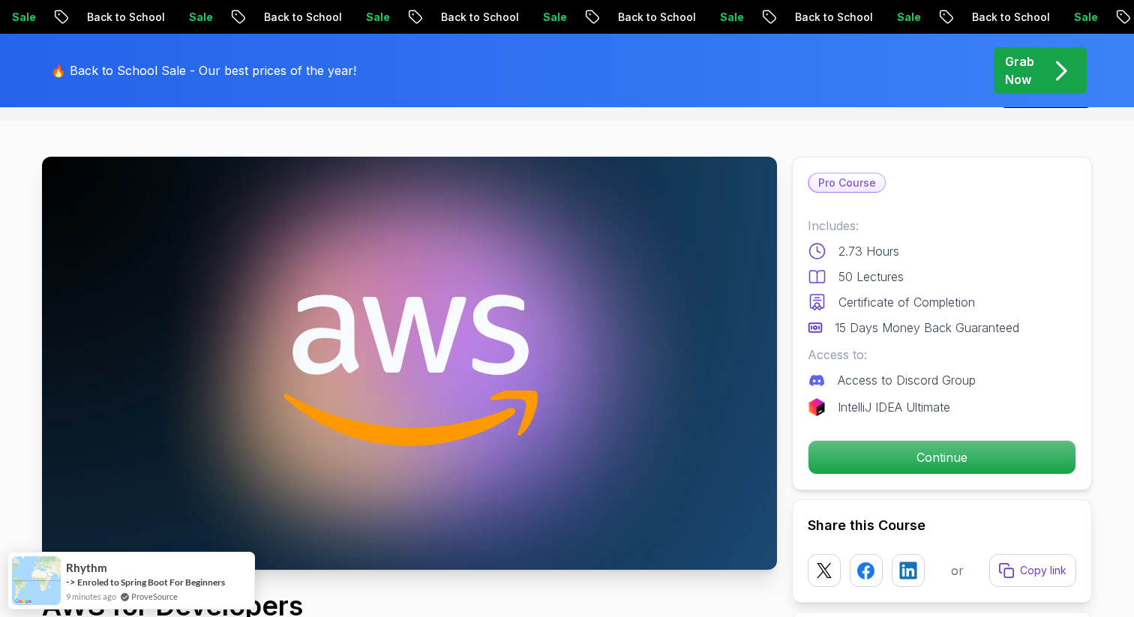
scroll to position [42, 0]
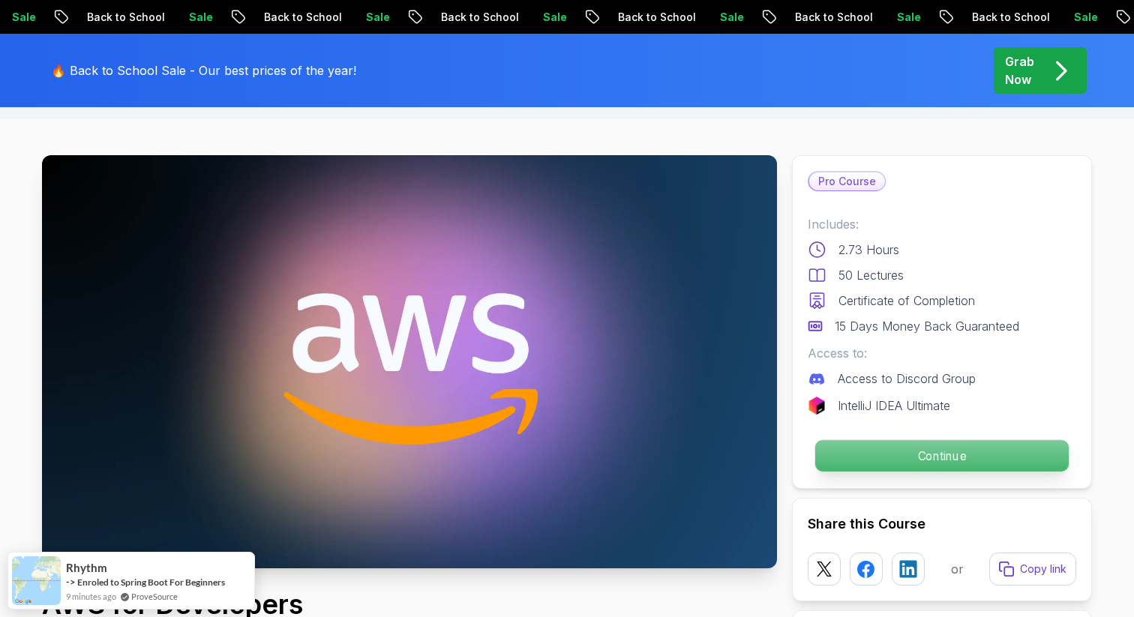
click at [833, 450] on p "Continue" at bounding box center [941, 455] width 253 height 31
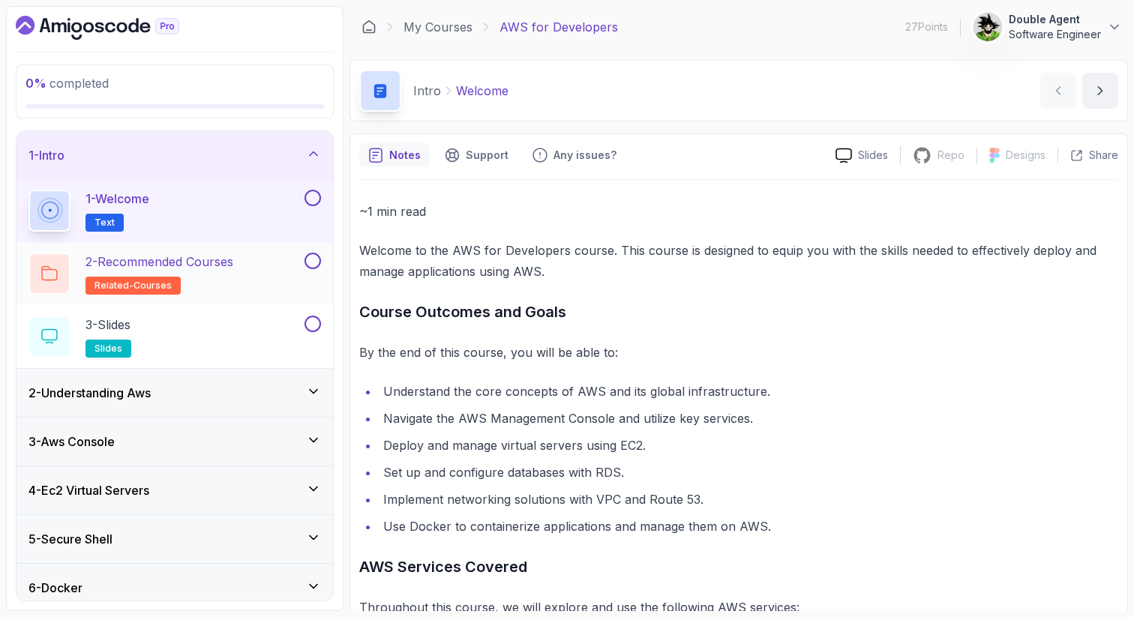
click at [233, 262] on p "2 - Recommended Courses" at bounding box center [159, 262] width 148 height 18
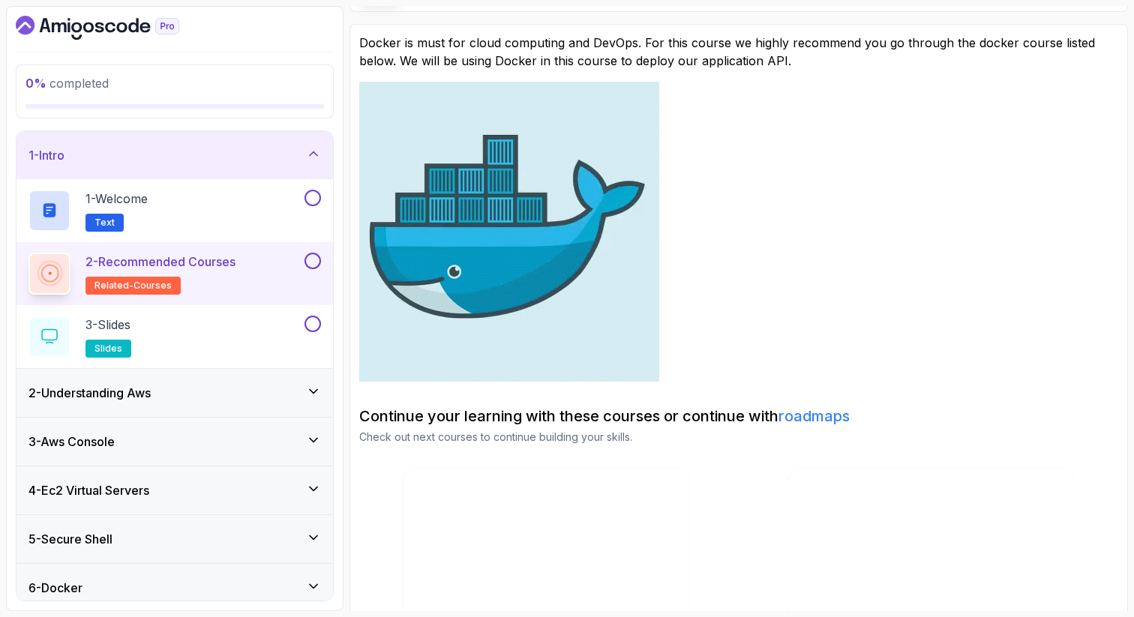
scroll to position [109, 0]
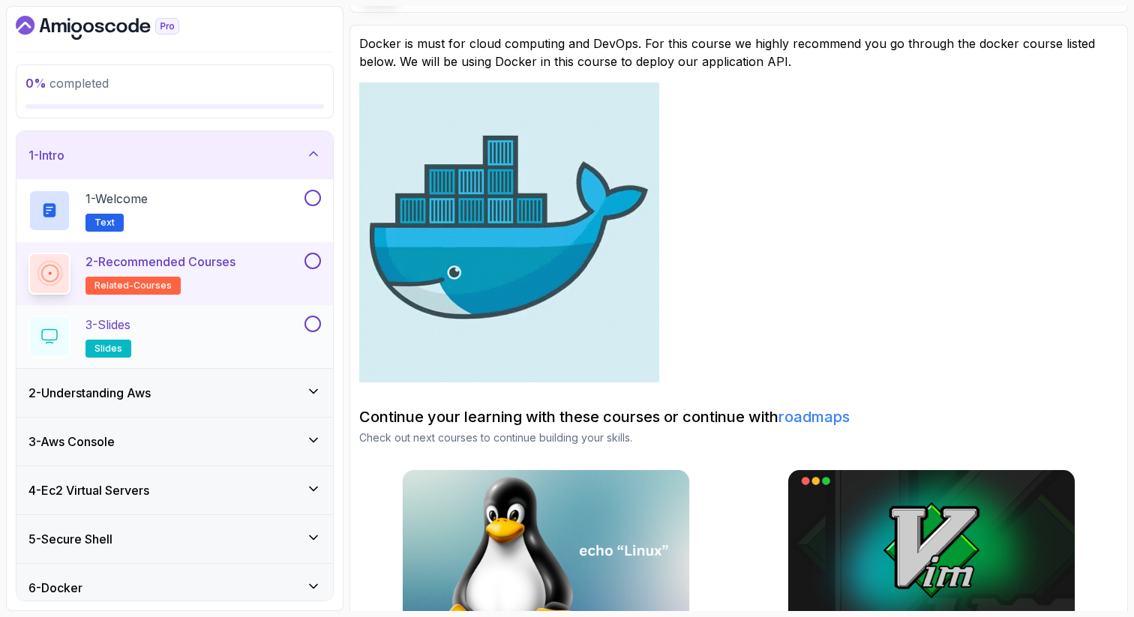
click at [214, 343] on div "3 - Slides slides" at bounding box center [164, 337] width 273 height 42
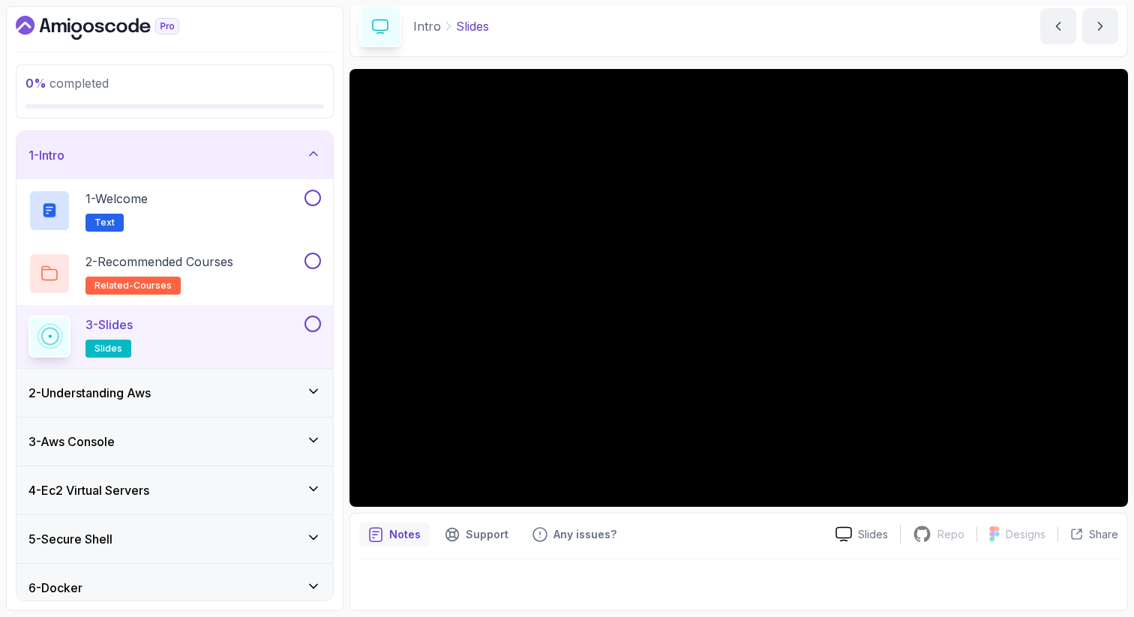
click at [172, 407] on div "2 - Understanding Aws" at bounding box center [174, 393] width 316 height 48
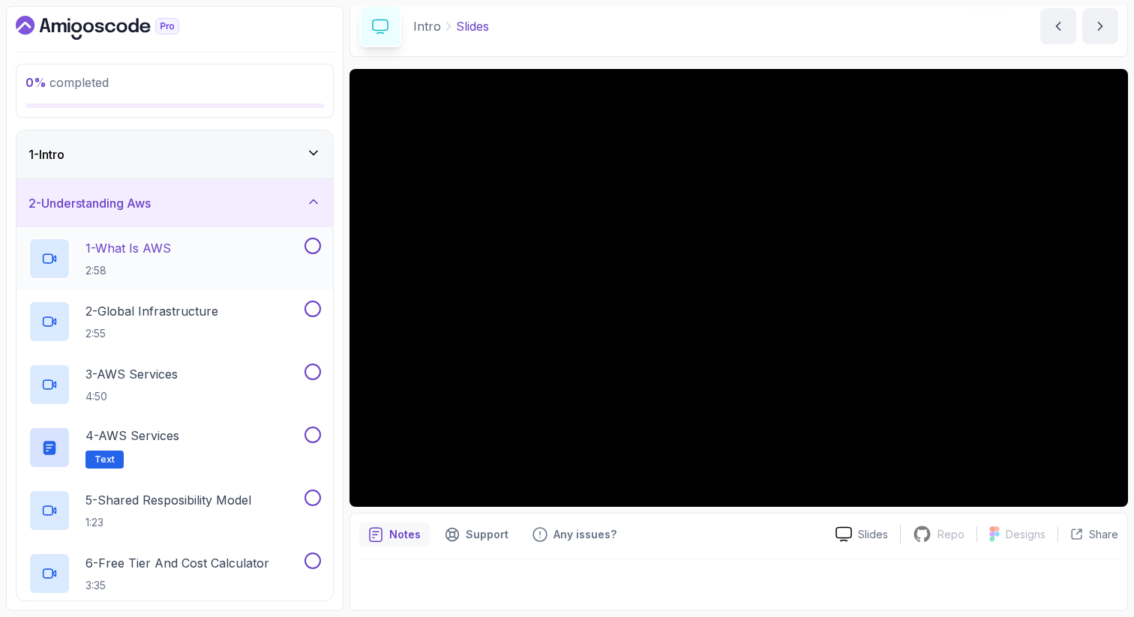
click at [139, 255] on p "1 - What Is AWS" at bounding box center [127, 248] width 85 height 18
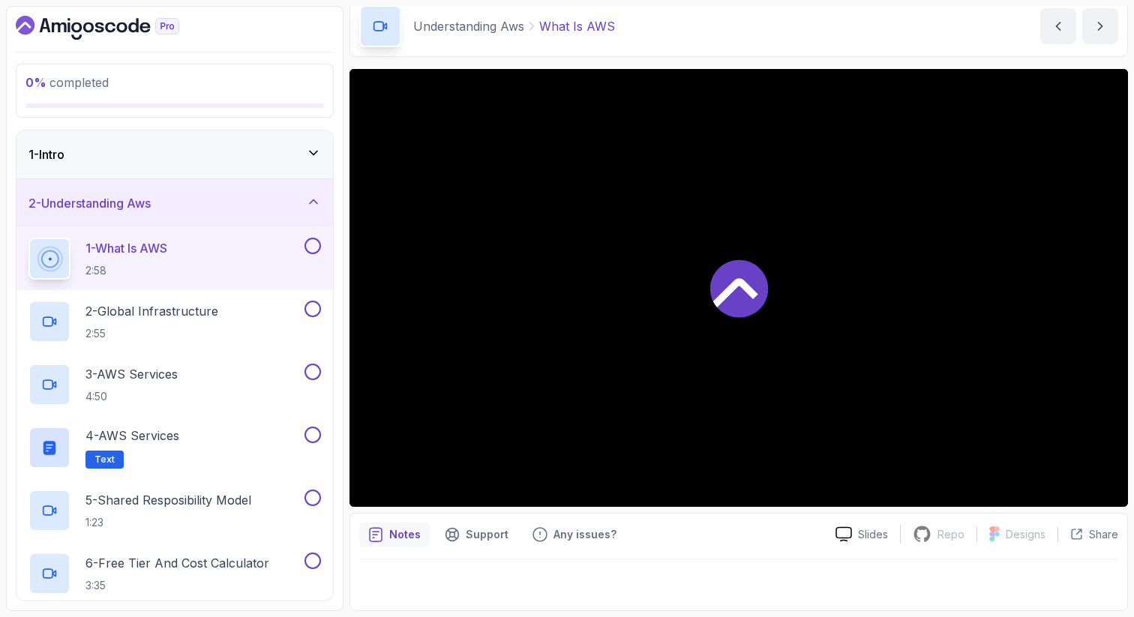
click at [600, 297] on div at bounding box center [738, 288] width 778 height 438
